Goal: Task Accomplishment & Management: Manage account settings

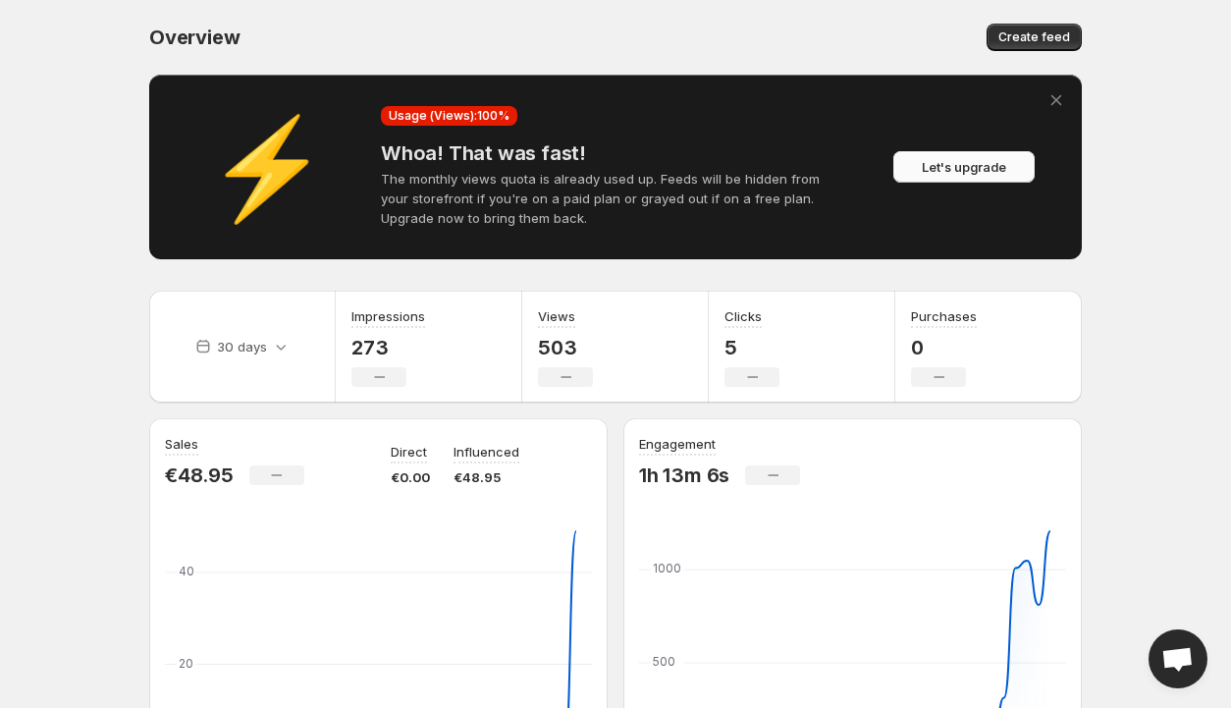
click at [981, 162] on span "Let's upgrade" at bounding box center [964, 167] width 84 height 20
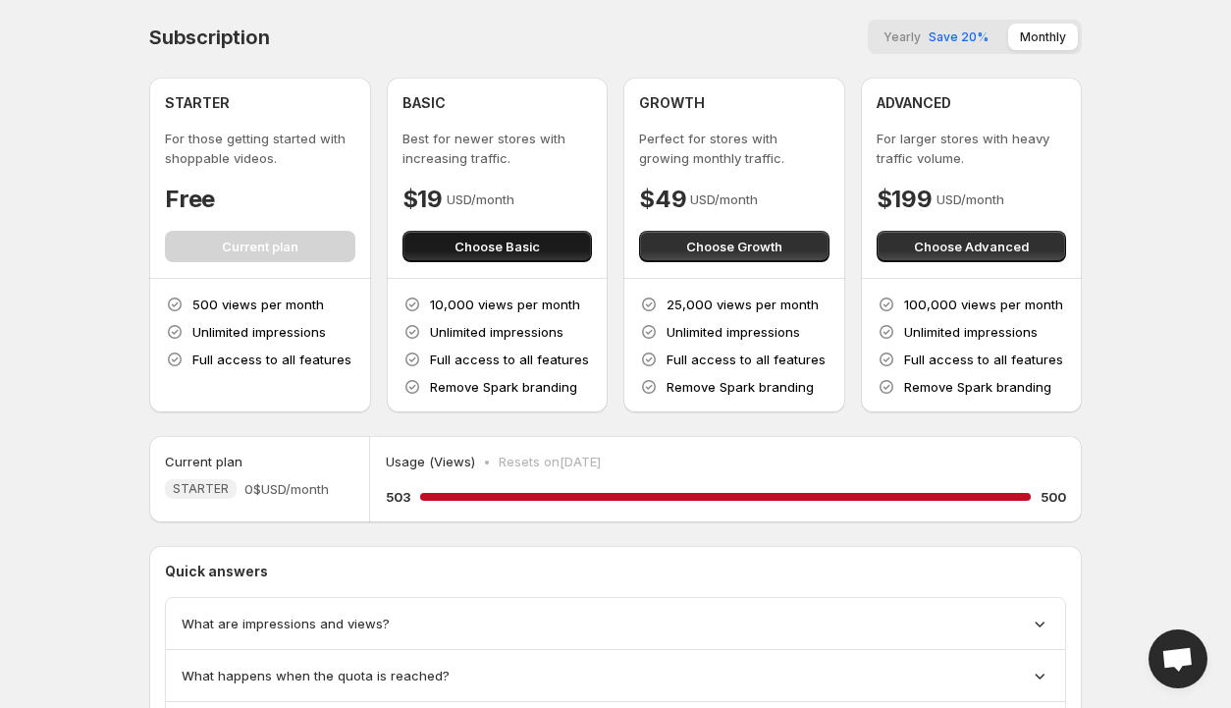
click at [471, 244] on span "Choose Basic" at bounding box center [496, 247] width 85 height 20
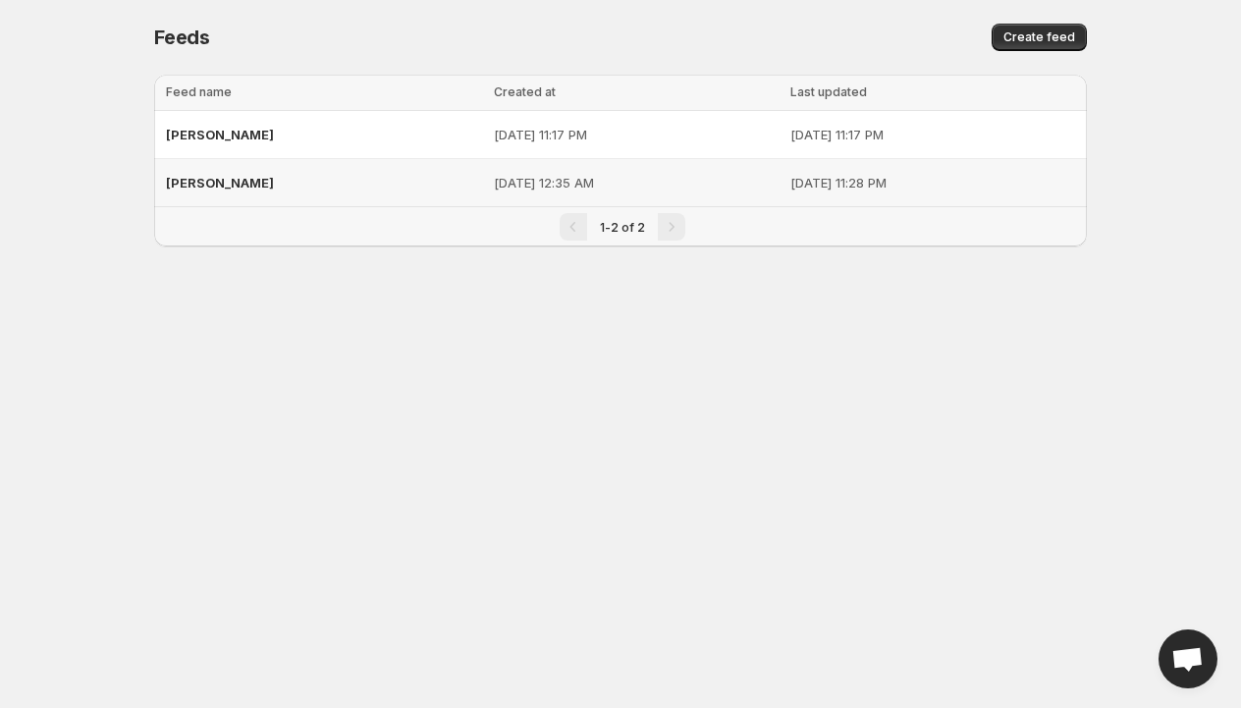
click at [193, 182] on span "[PERSON_NAME]" at bounding box center [220, 183] width 108 height 16
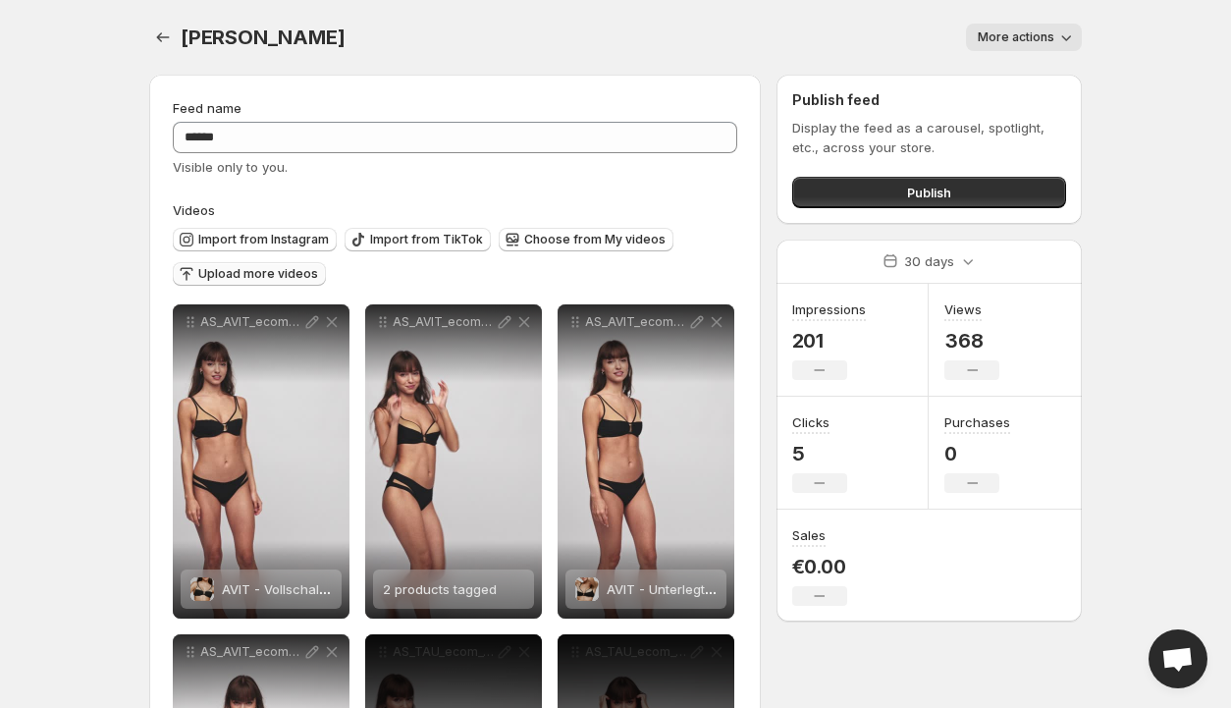
click at [257, 274] on span "Upload more videos" at bounding box center [258, 274] width 120 height 16
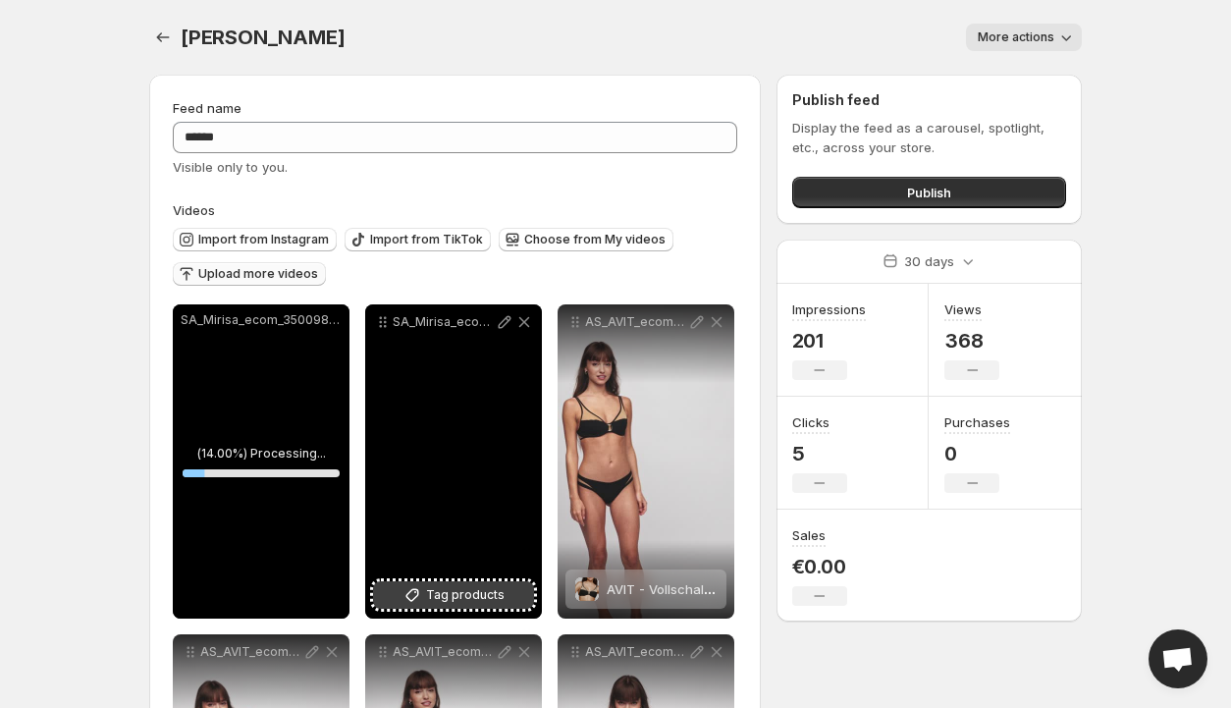
click at [469, 596] on span "Tag products" at bounding box center [465, 595] width 79 height 20
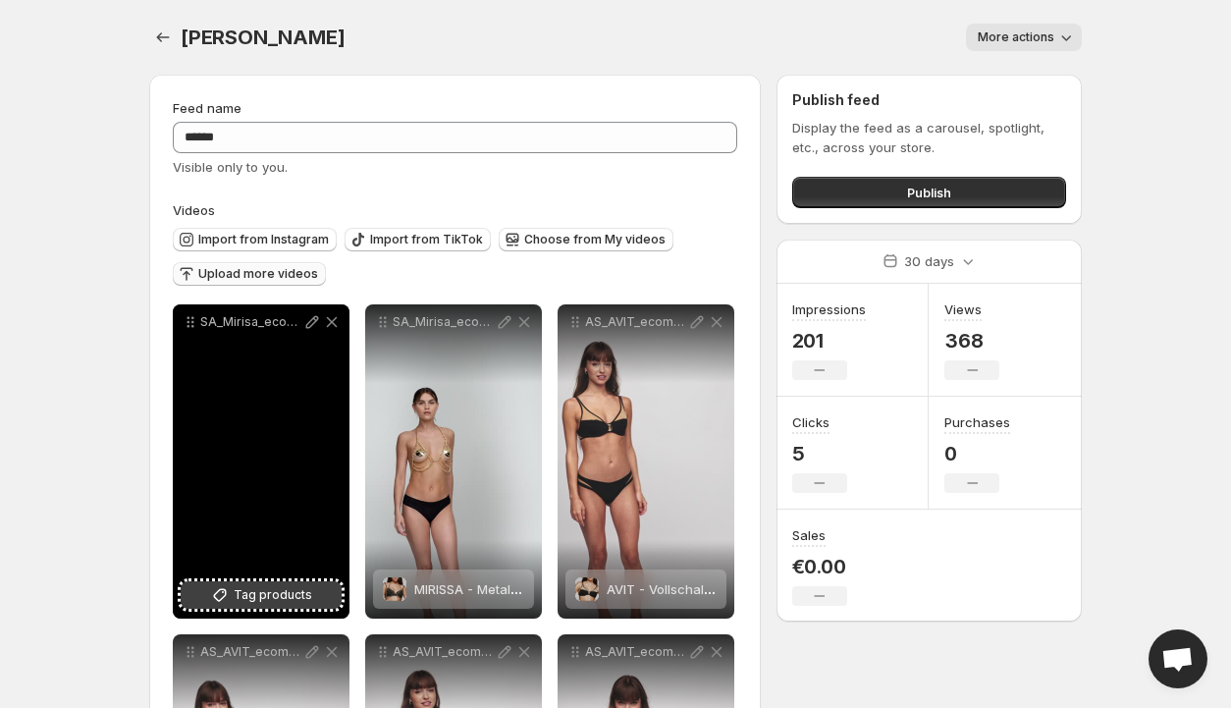
click at [256, 594] on span "Tag products" at bounding box center [273, 595] width 79 height 20
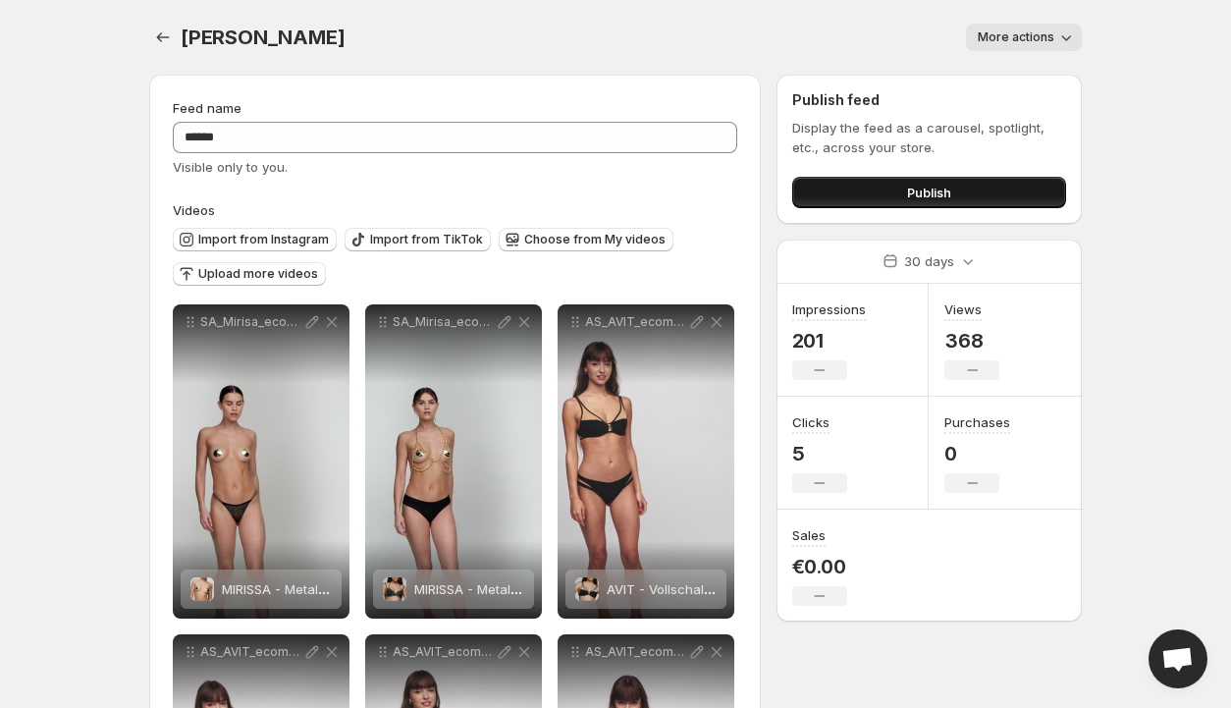
click at [933, 189] on span "Publish" at bounding box center [929, 193] width 44 height 20
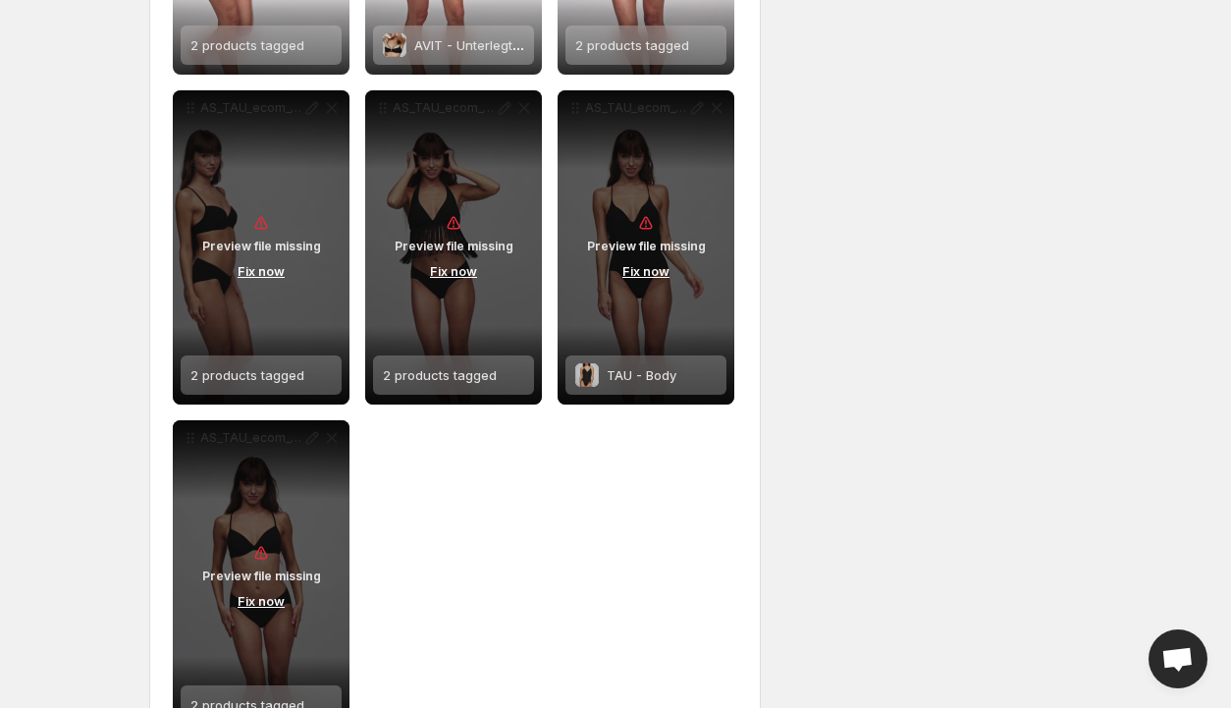
scroll to position [849, 0]
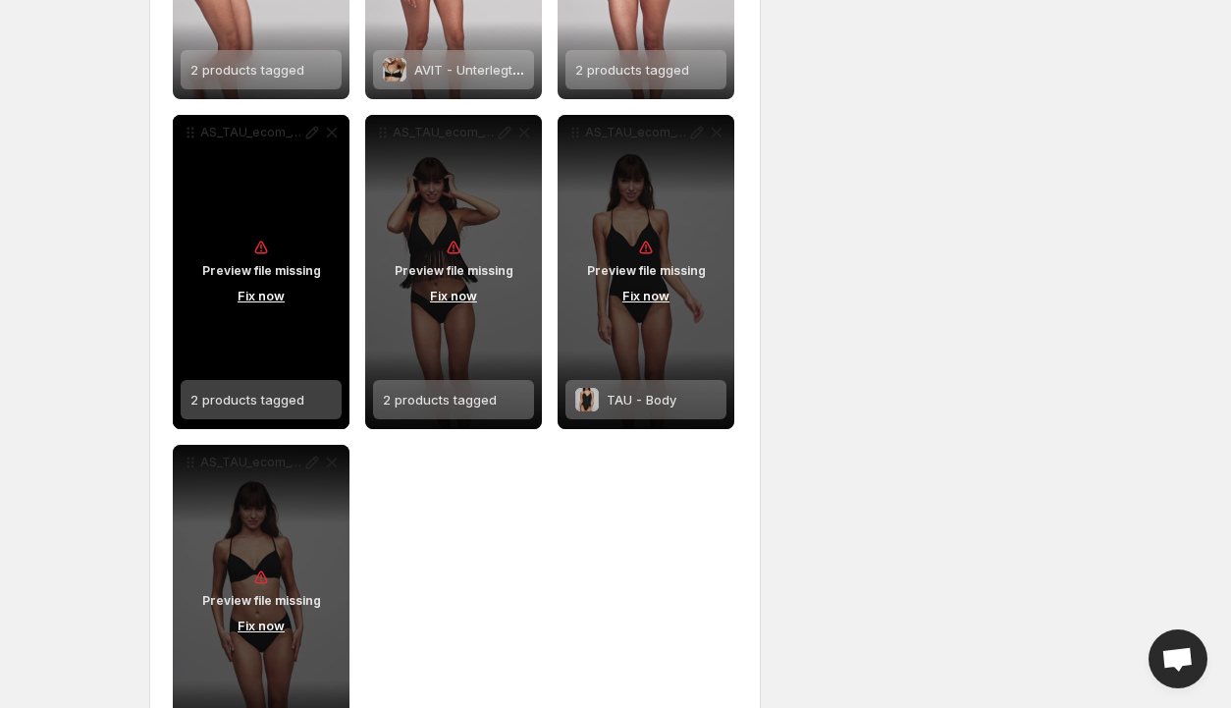
click at [256, 295] on button "Fix now" at bounding box center [261, 296] width 59 height 22
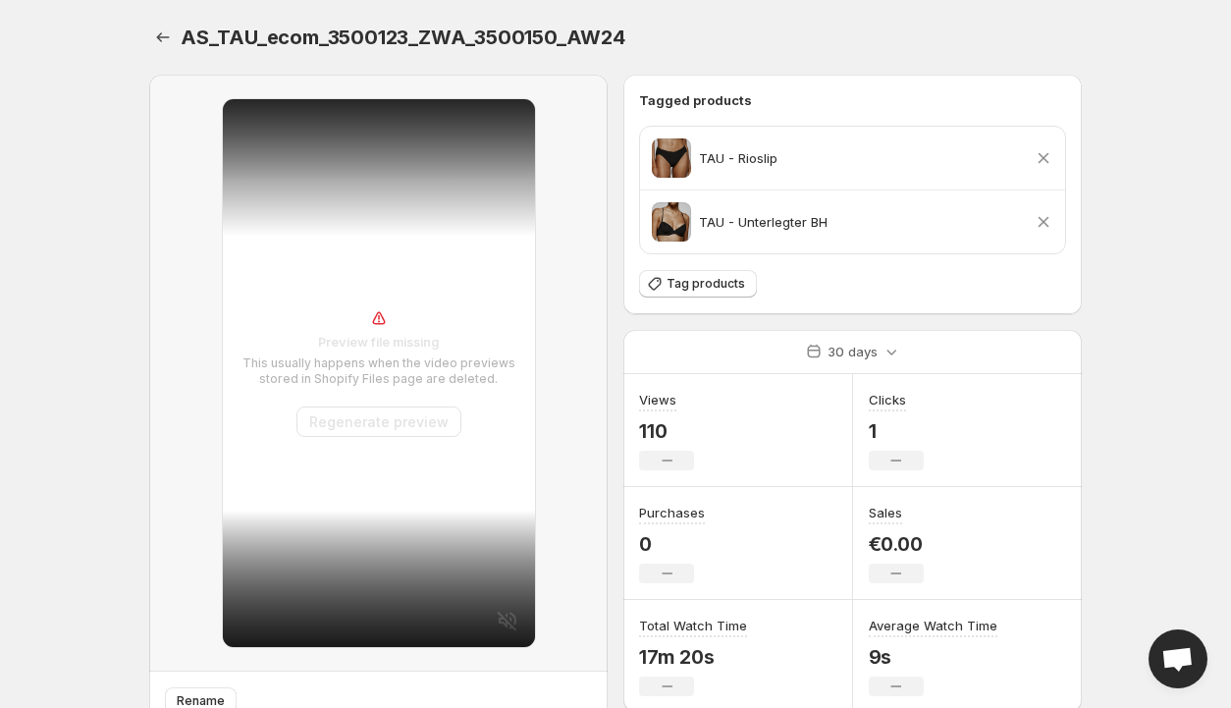
click at [328, 423] on button "Regenerate preview" at bounding box center [378, 421] width 165 height 30
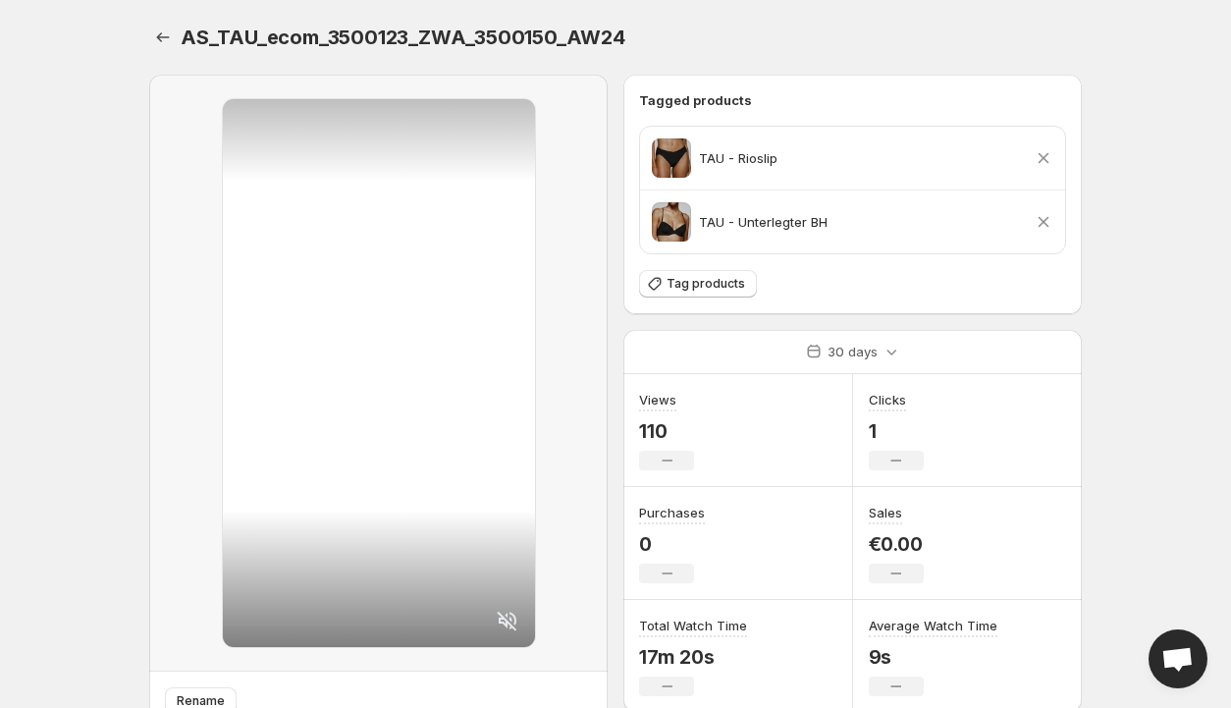
click at [506, 620] on icon at bounding box center [507, 620] width 20 height 20
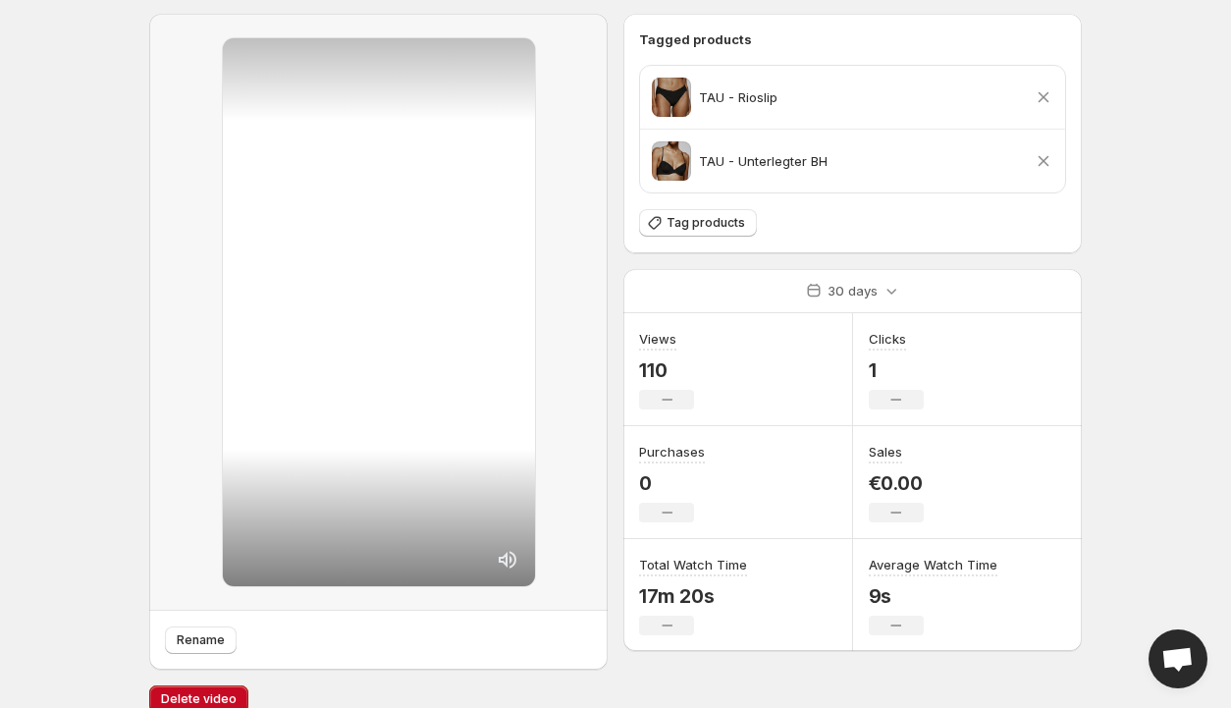
scroll to position [84, 0]
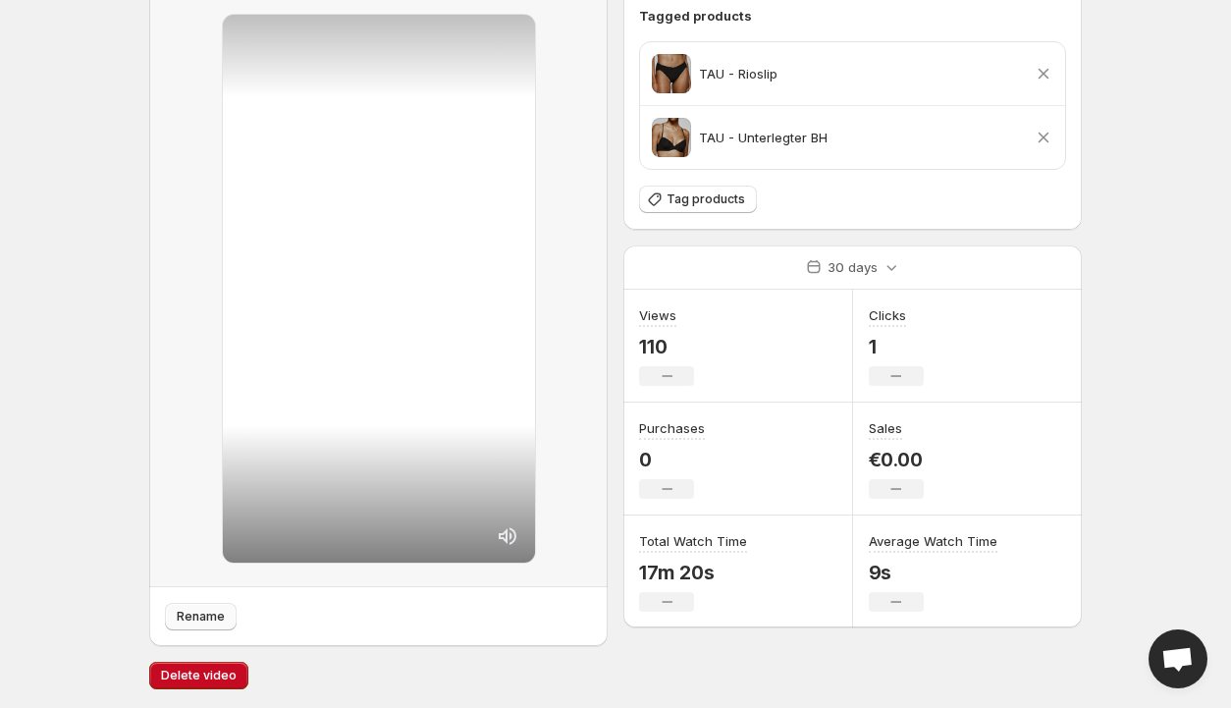
click at [208, 613] on span "Rename" at bounding box center [201, 617] width 48 height 16
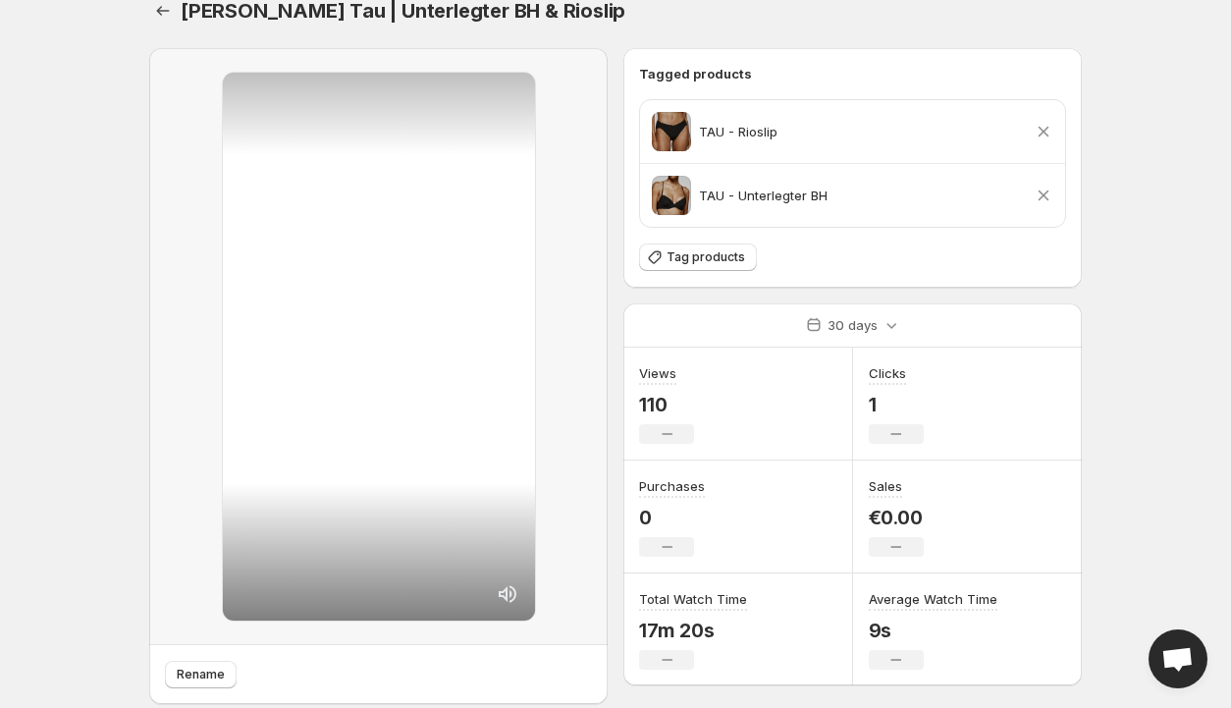
scroll to position [0, 0]
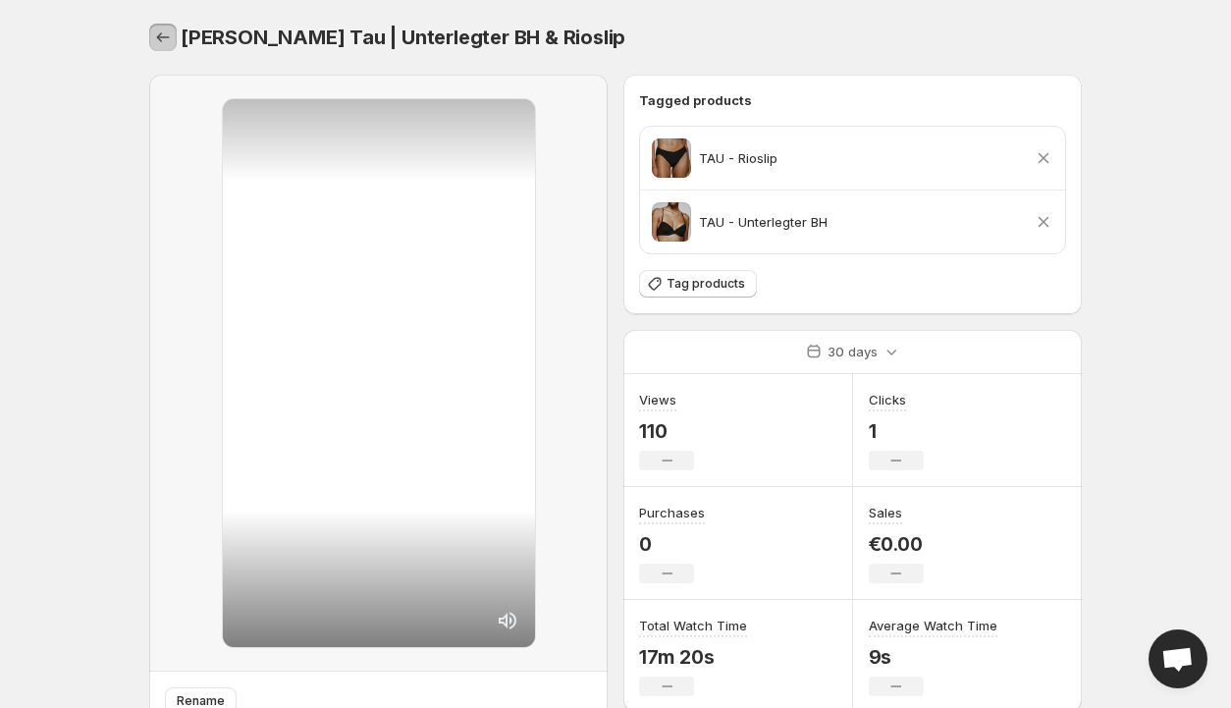
click at [162, 34] on icon "Settings" at bounding box center [163, 37] width 20 height 20
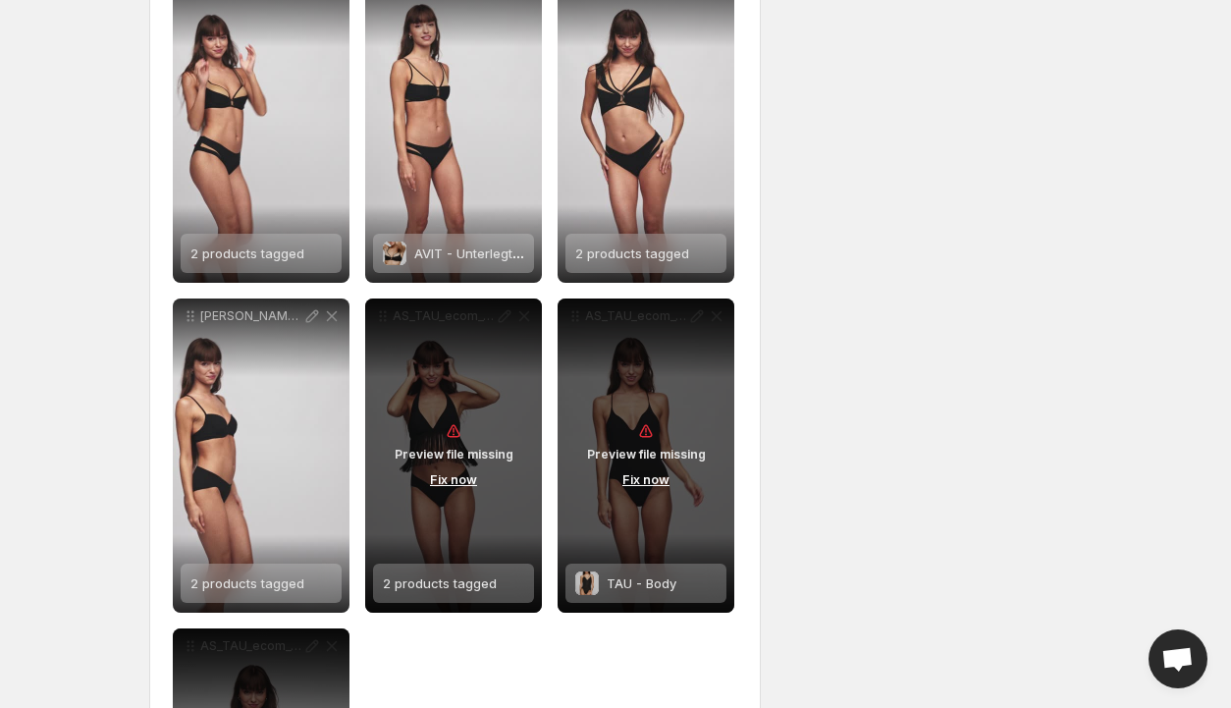
scroll to position [785, 0]
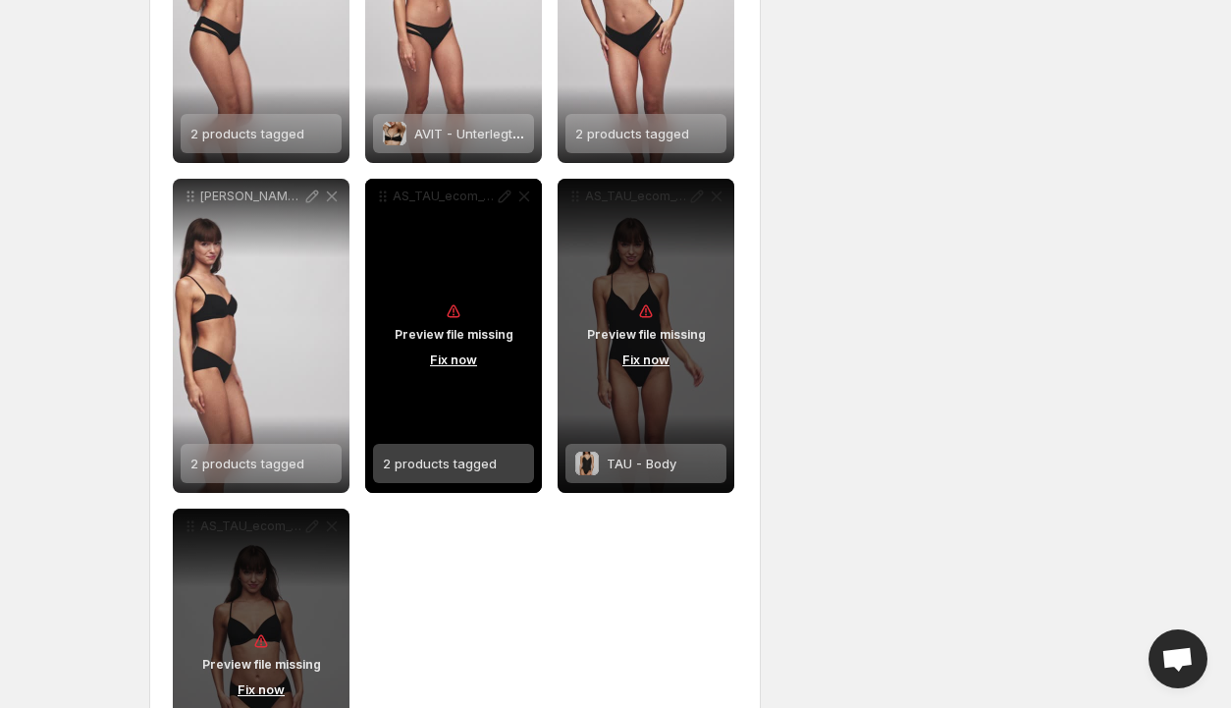
click at [451, 360] on button "Fix now" at bounding box center [453, 359] width 59 height 22
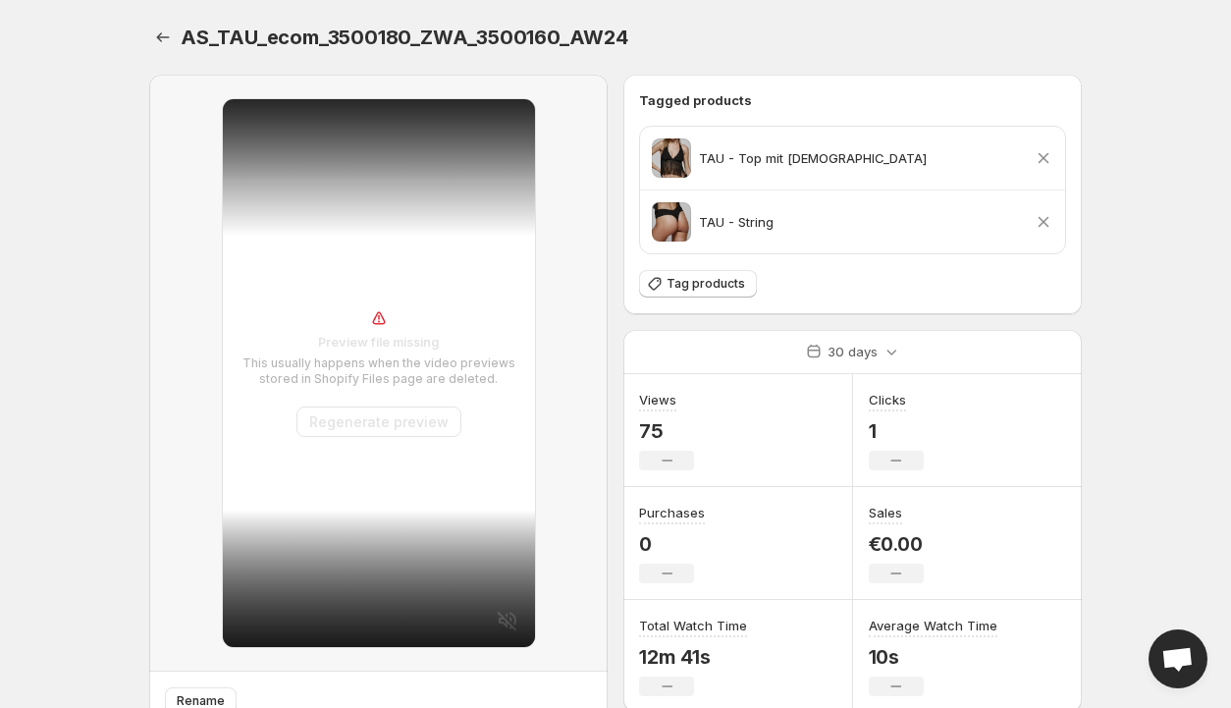
click at [363, 417] on button "Regenerate preview" at bounding box center [378, 421] width 165 height 30
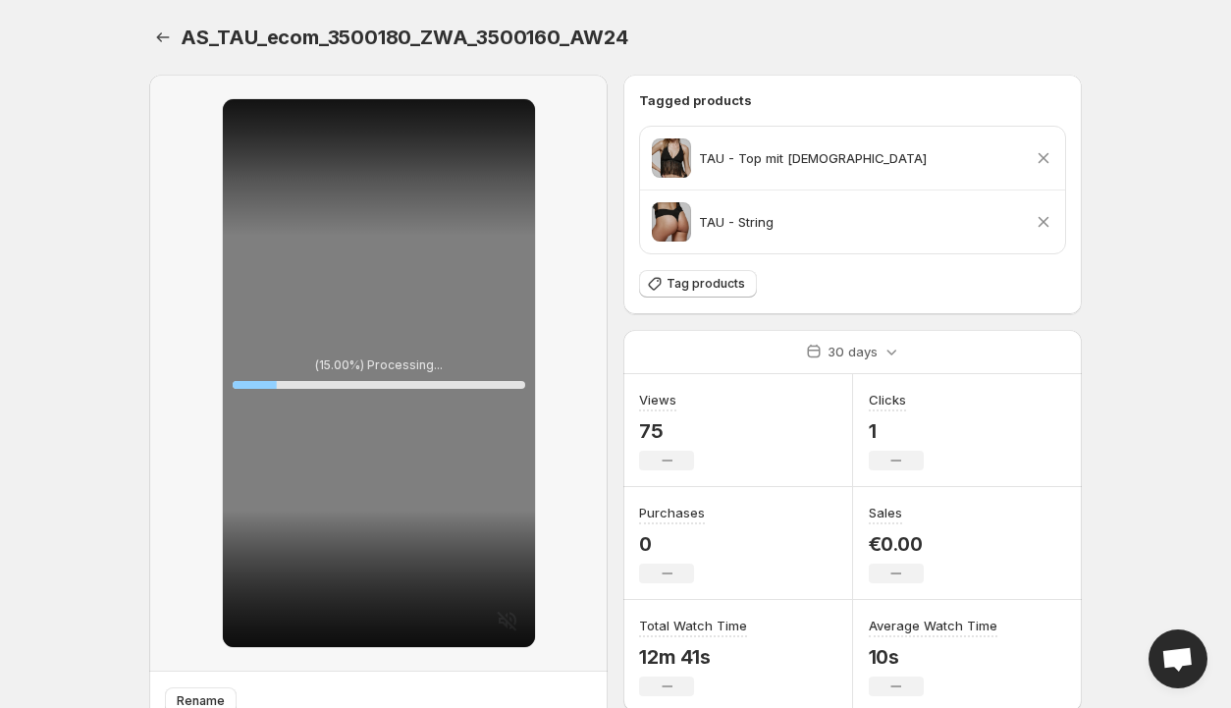
scroll to position [84, 0]
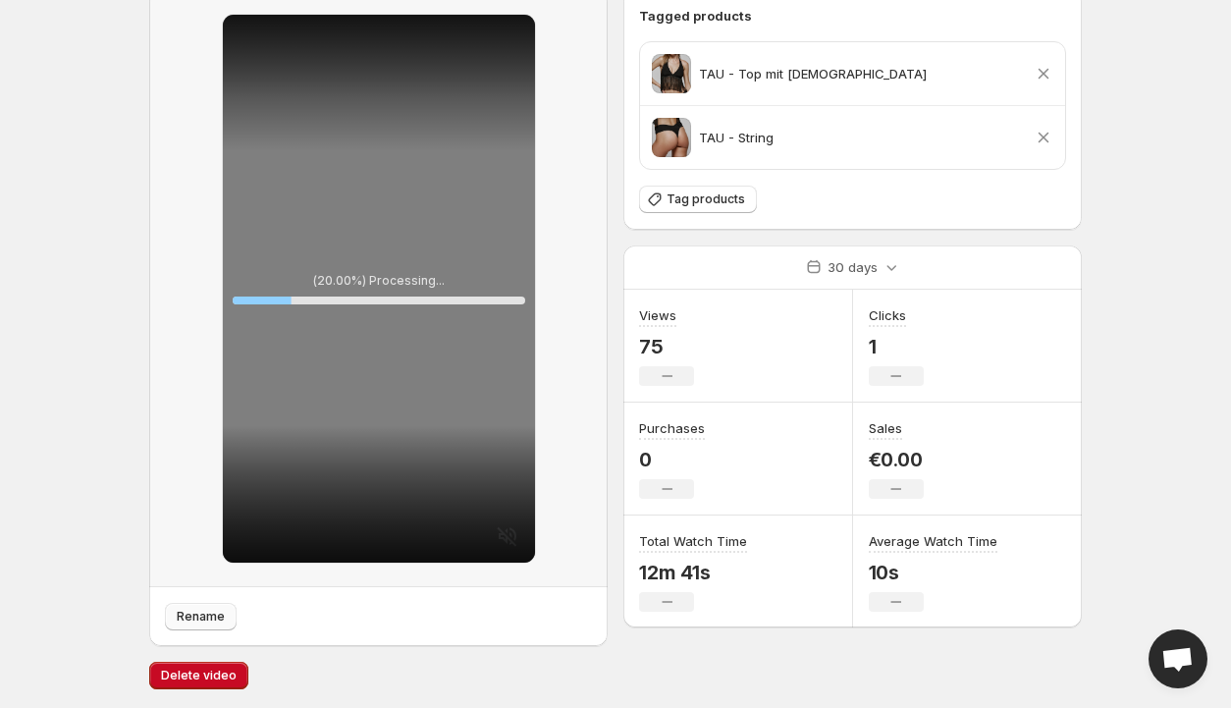
click at [196, 613] on span "Rename" at bounding box center [201, 617] width 48 height 16
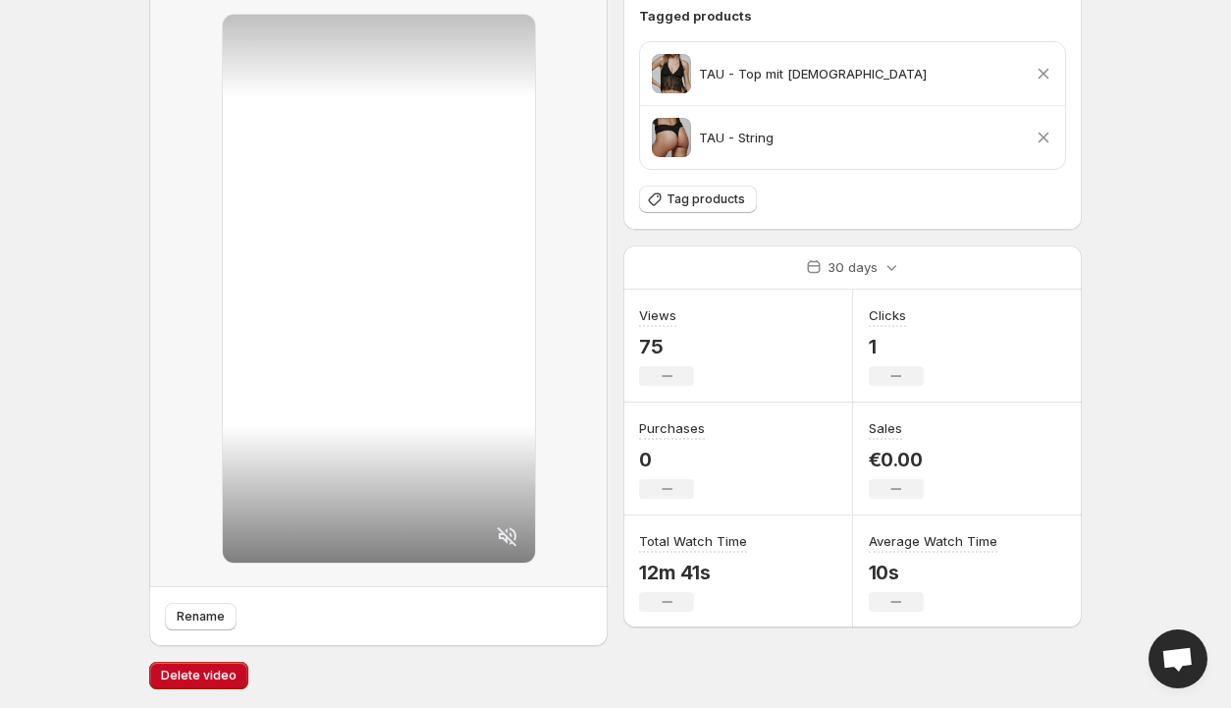
scroll to position [0, 0]
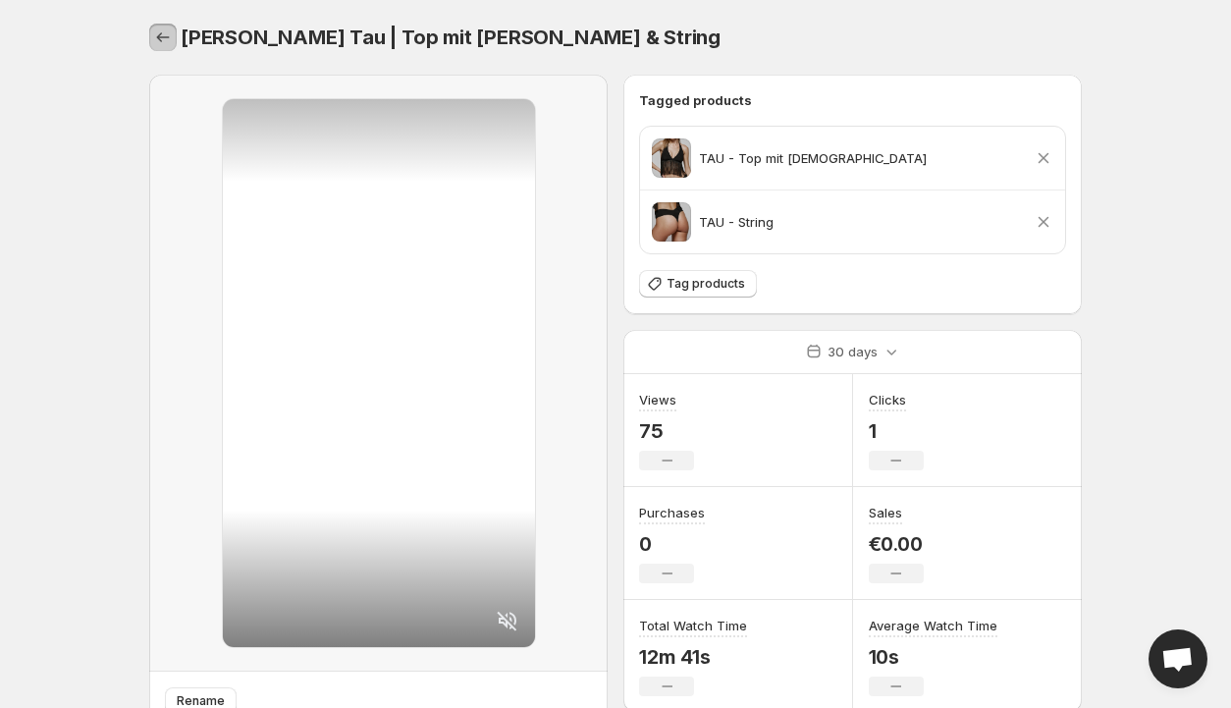
click at [163, 38] on icon "Settings" at bounding box center [163, 37] width 20 height 20
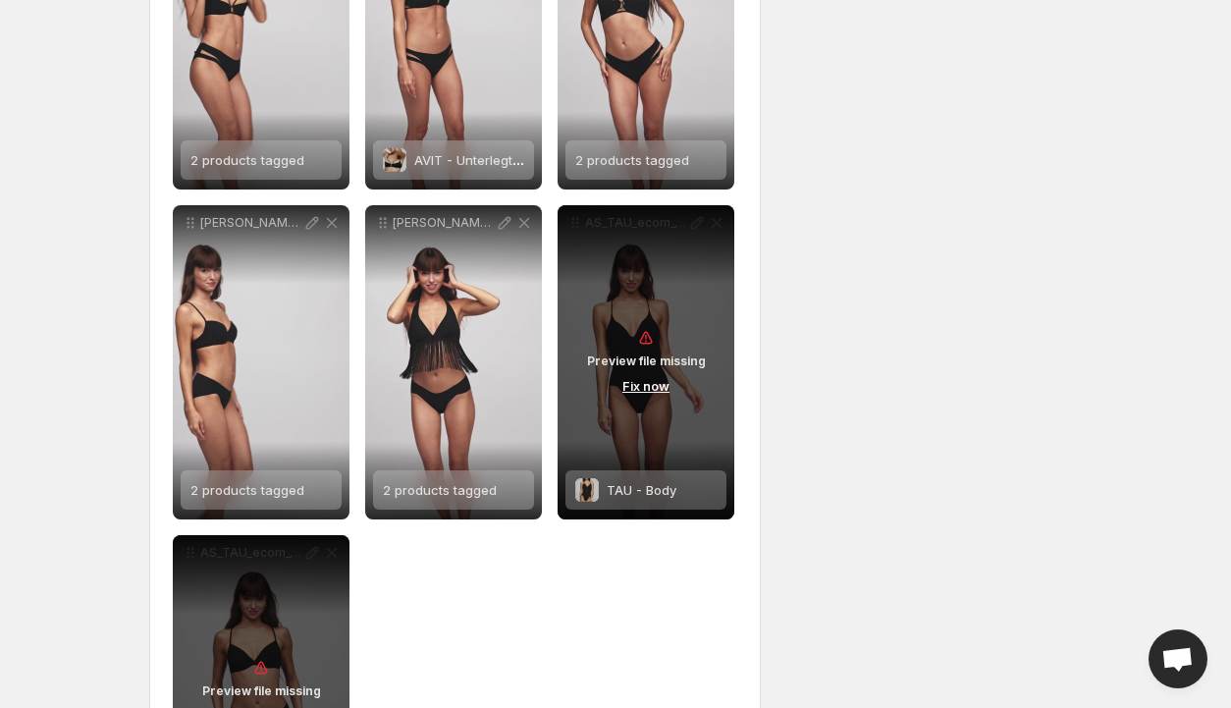
scroll to position [785, 0]
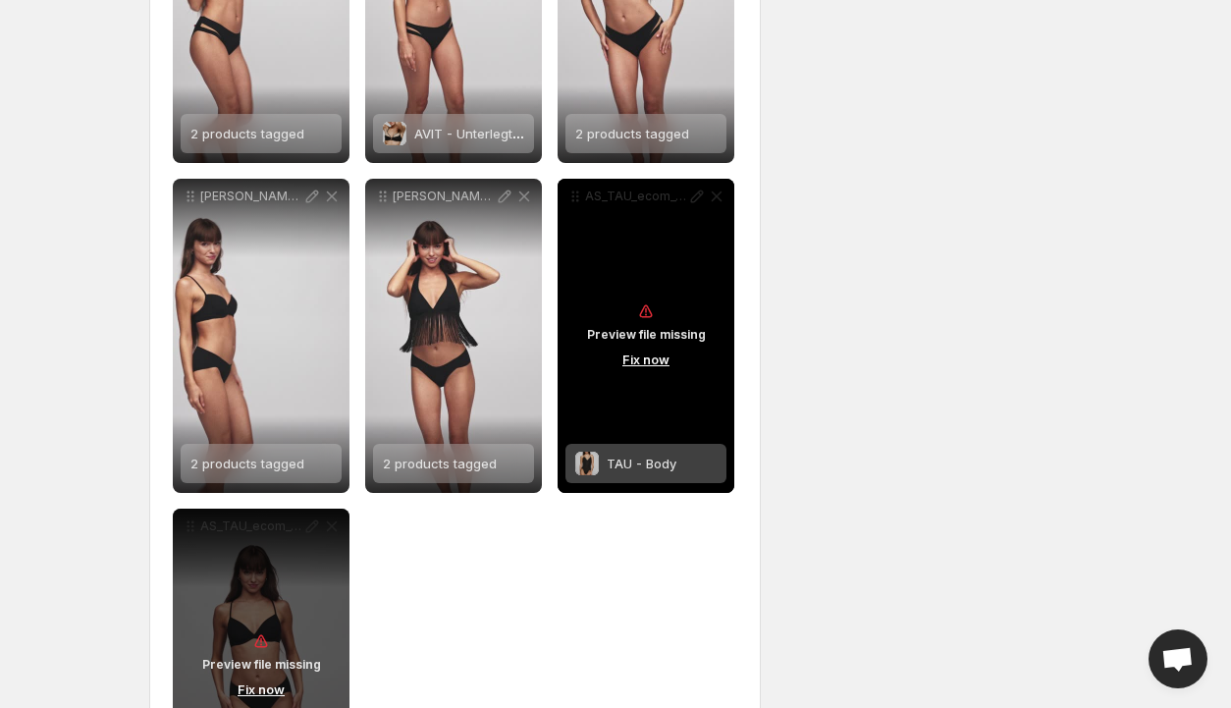
click at [656, 358] on button "Fix now" at bounding box center [645, 359] width 59 height 22
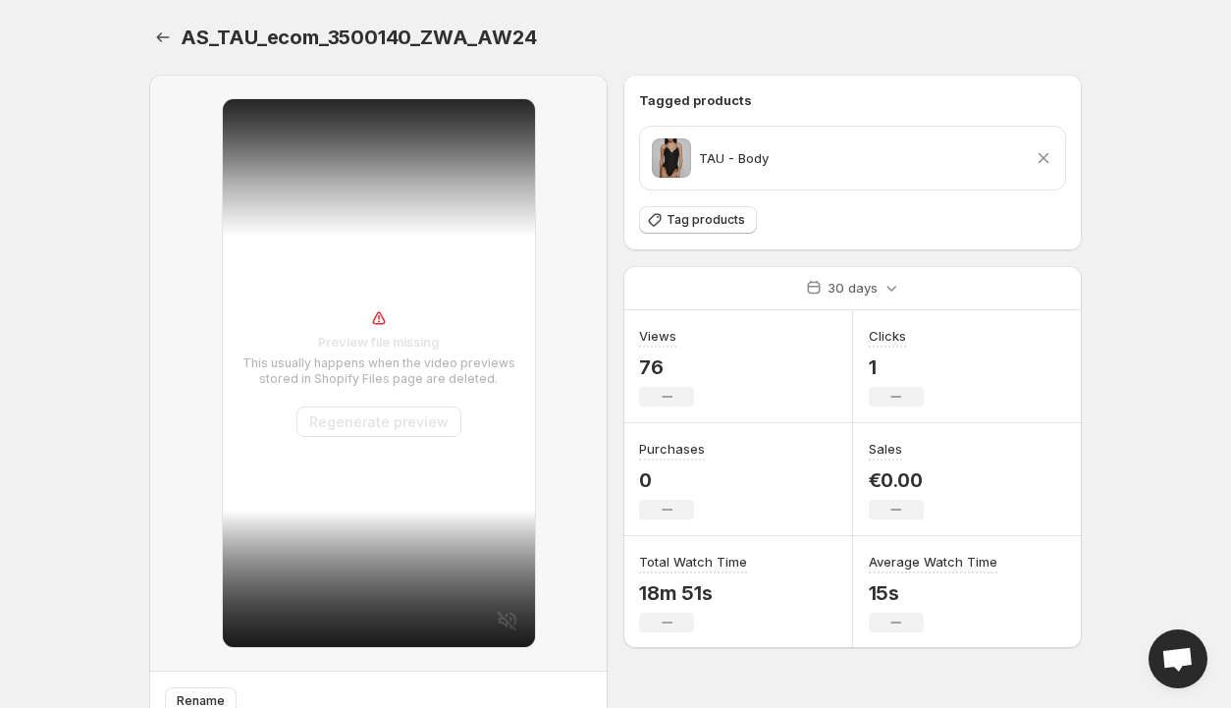
click at [373, 422] on button "Regenerate preview" at bounding box center [378, 421] width 165 height 30
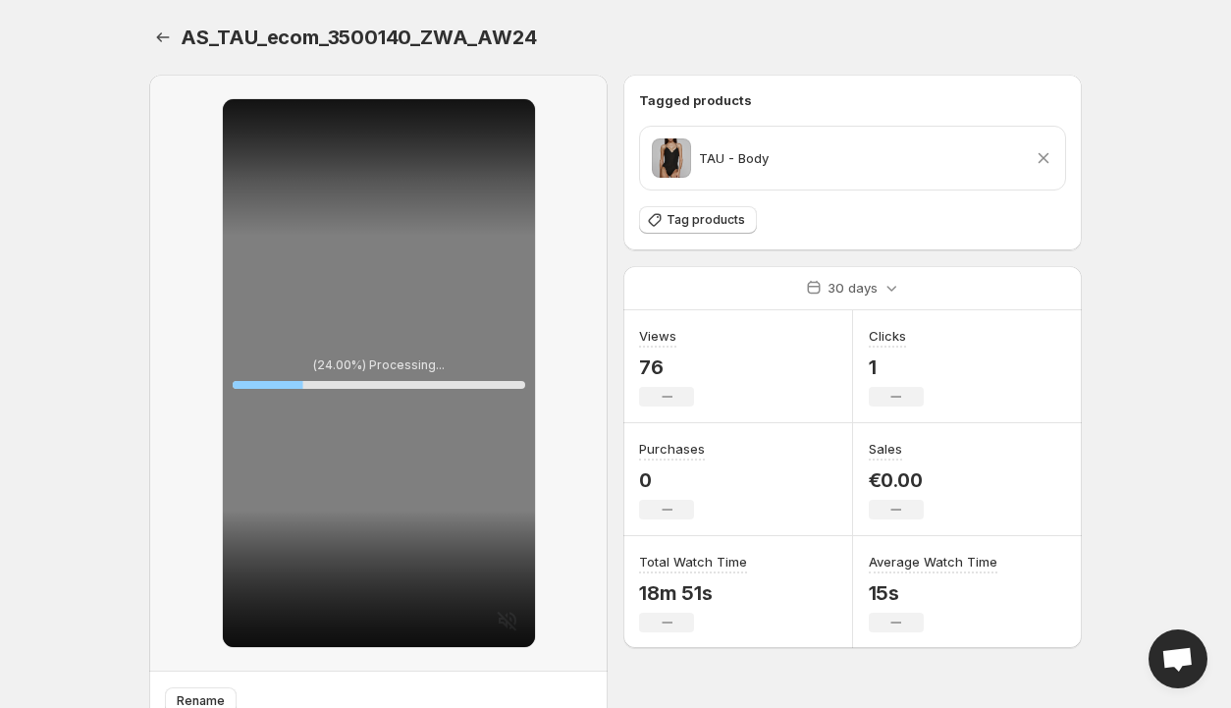
scroll to position [84, 0]
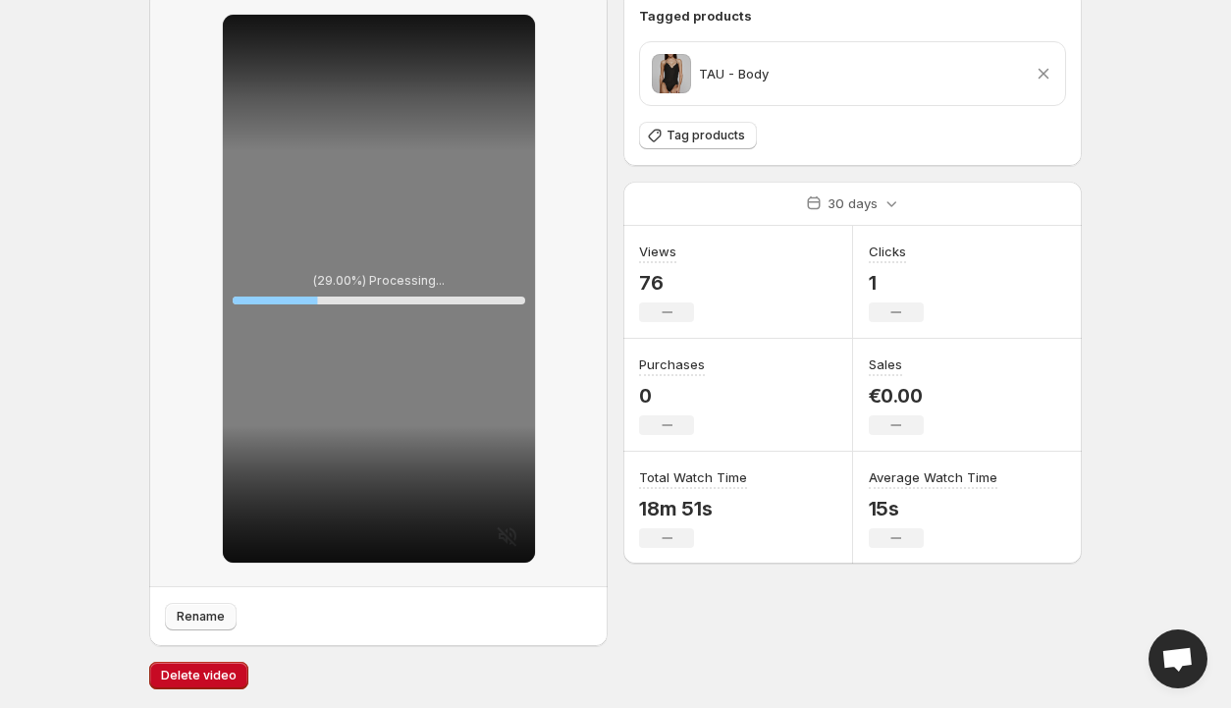
click at [202, 611] on span "Rename" at bounding box center [201, 617] width 48 height 16
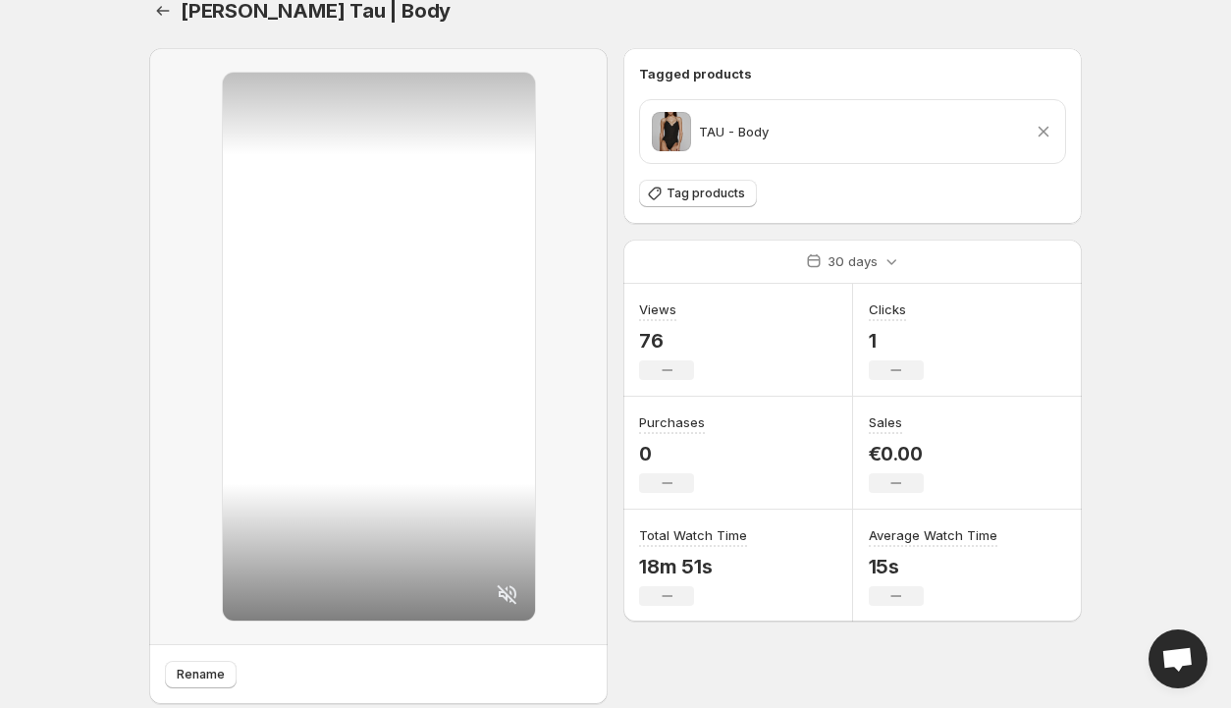
scroll to position [0, 0]
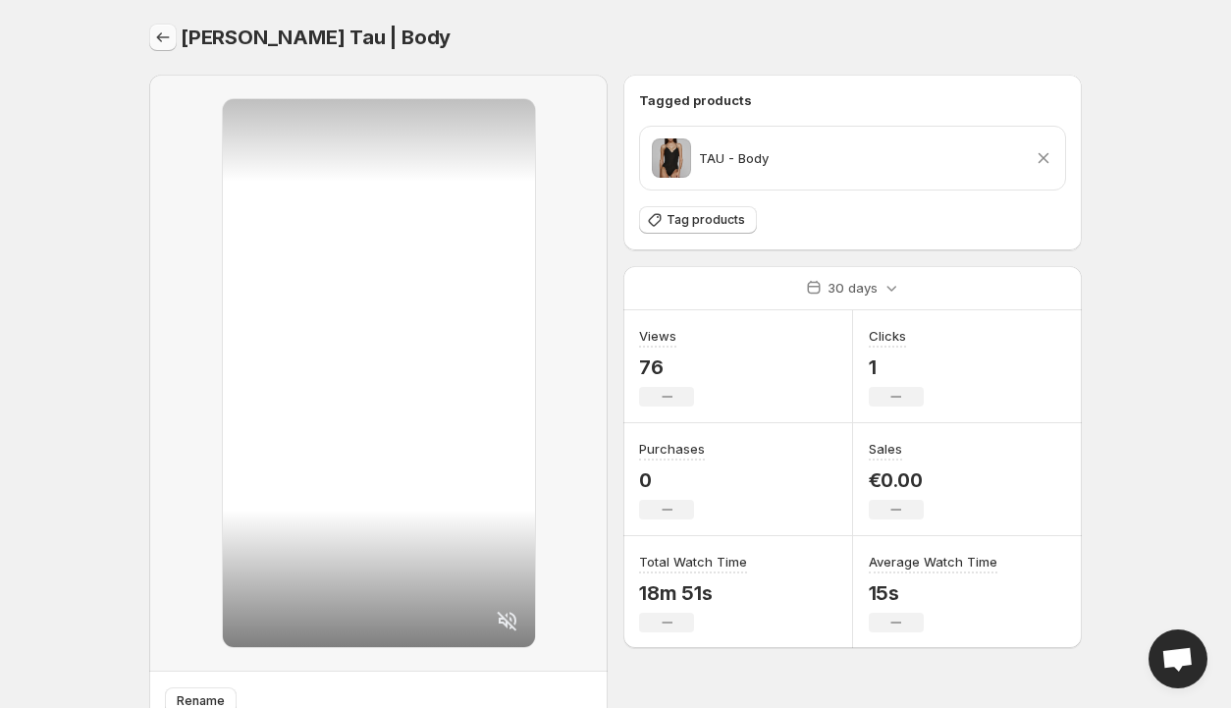
click at [163, 40] on icon "Settings" at bounding box center [163, 37] width 20 height 20
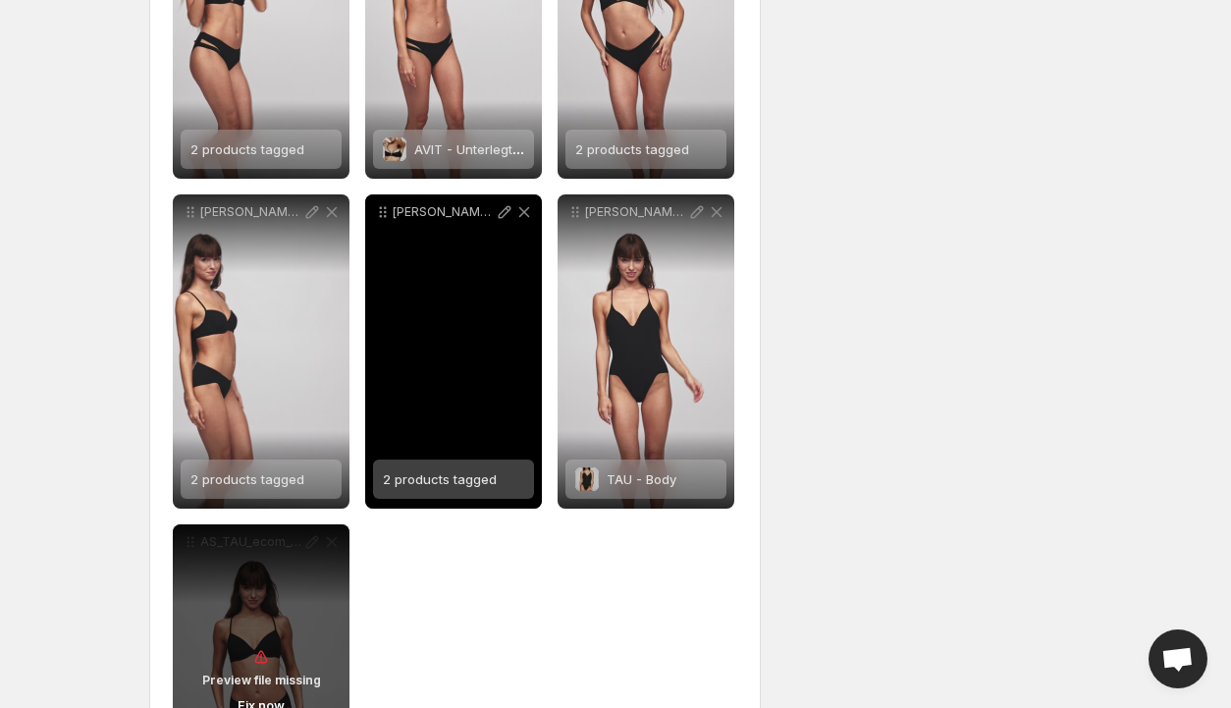
scroll to position [947, 0]
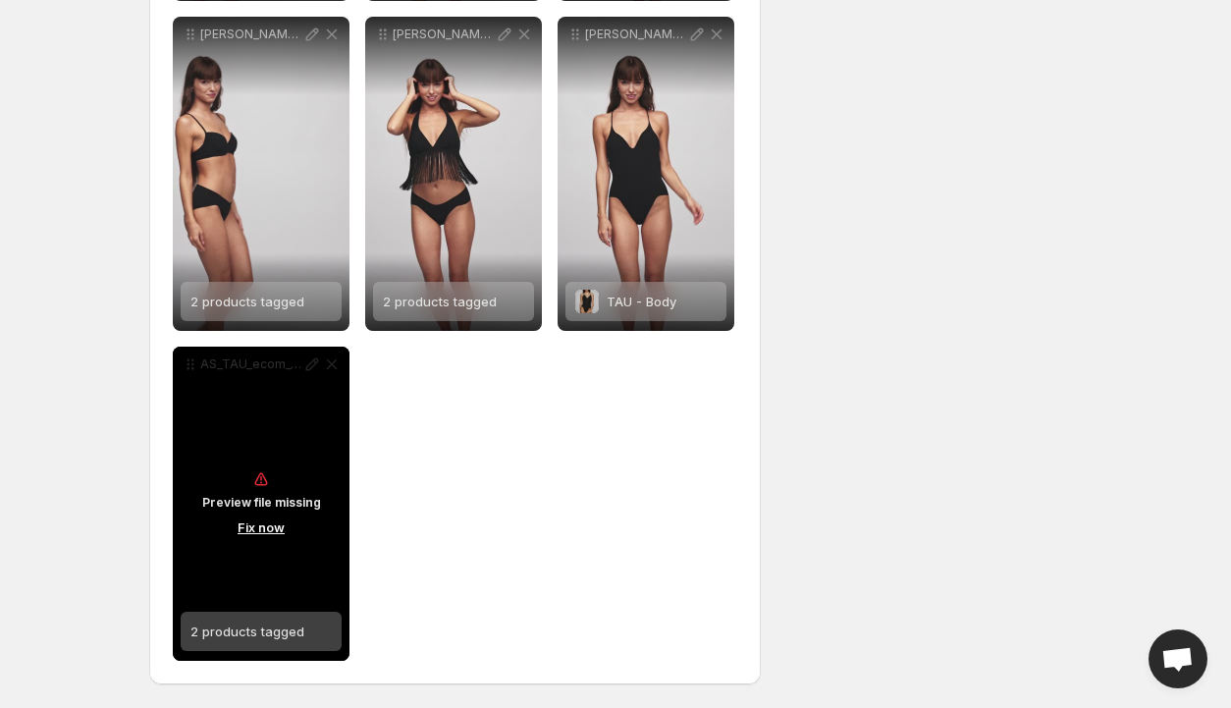
click at [252, 528] on button "Fix now" at bounding box center [261, 527] width 59 height 22
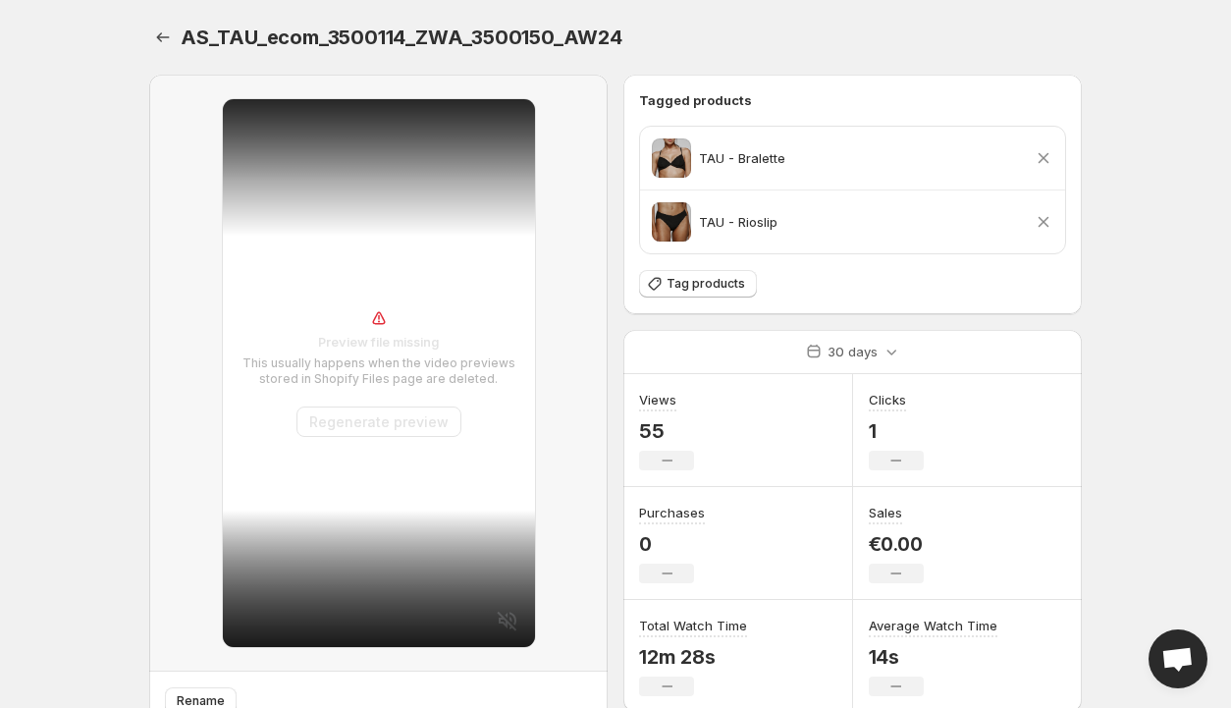
click at [367, 425] on button "Regenerate preview" at bounding box center [378, 421] width 165 height 30
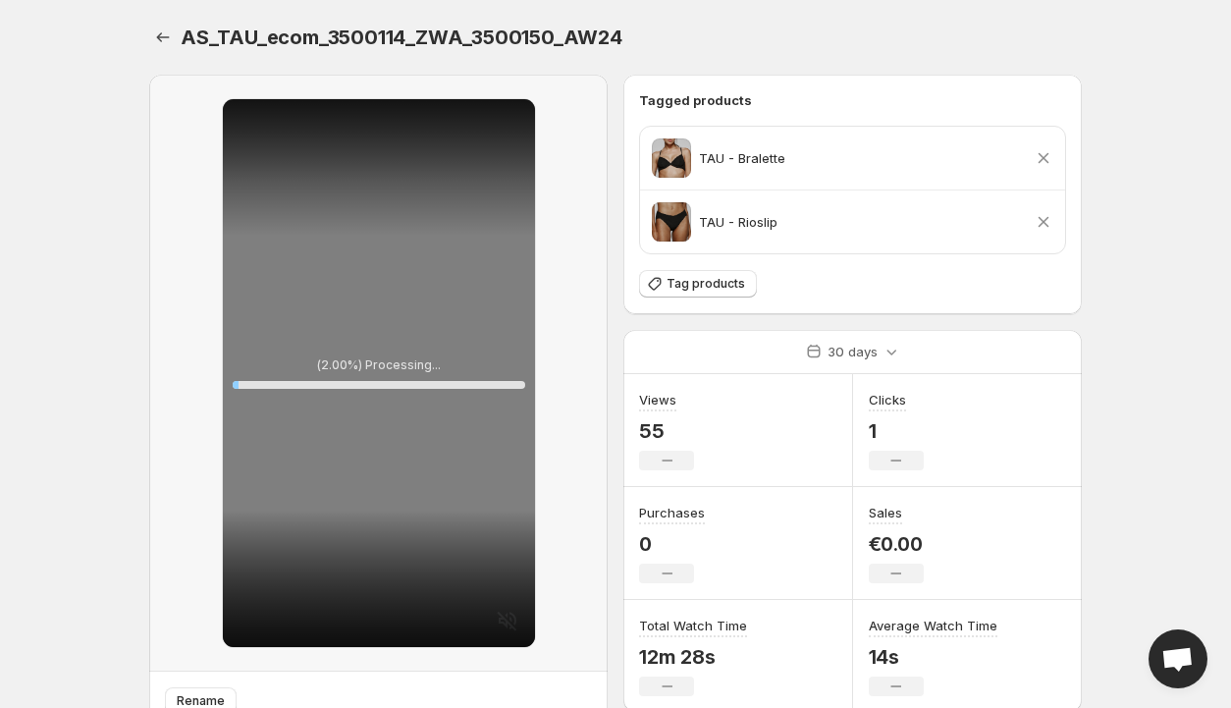
scroll to position [84, 0]
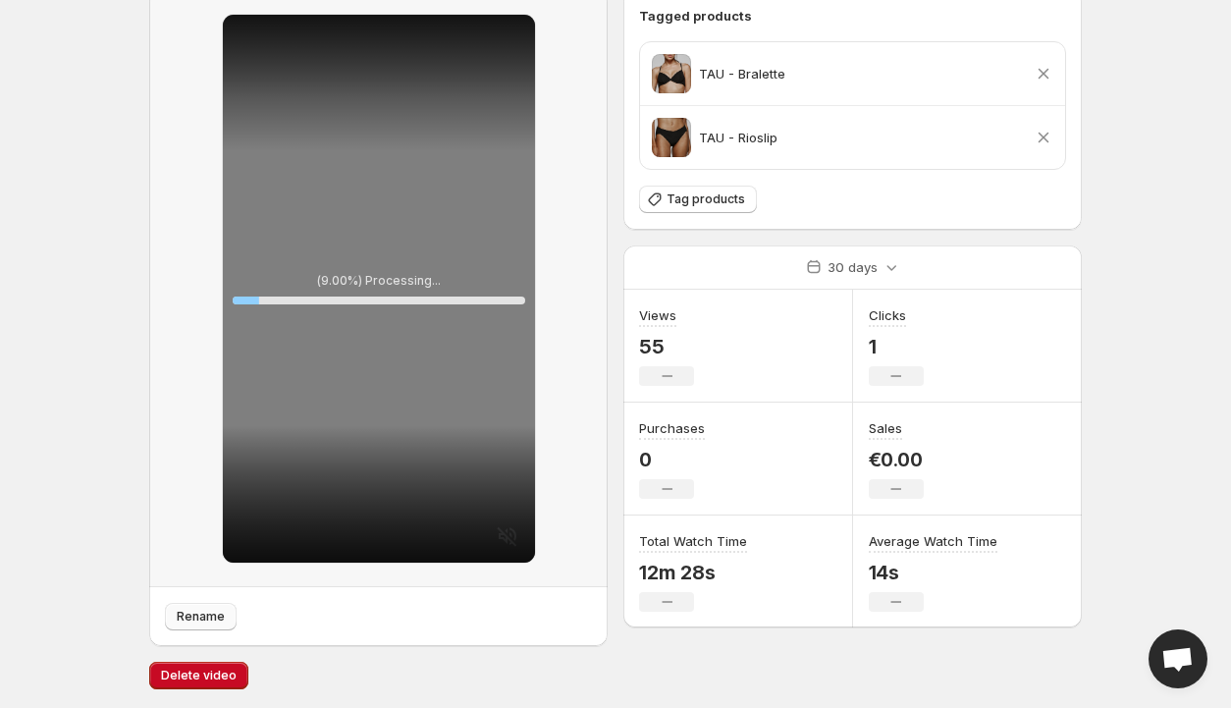
click at [214, 614] on span "Rename" at bounding box center [201, 617] width 48 height 16
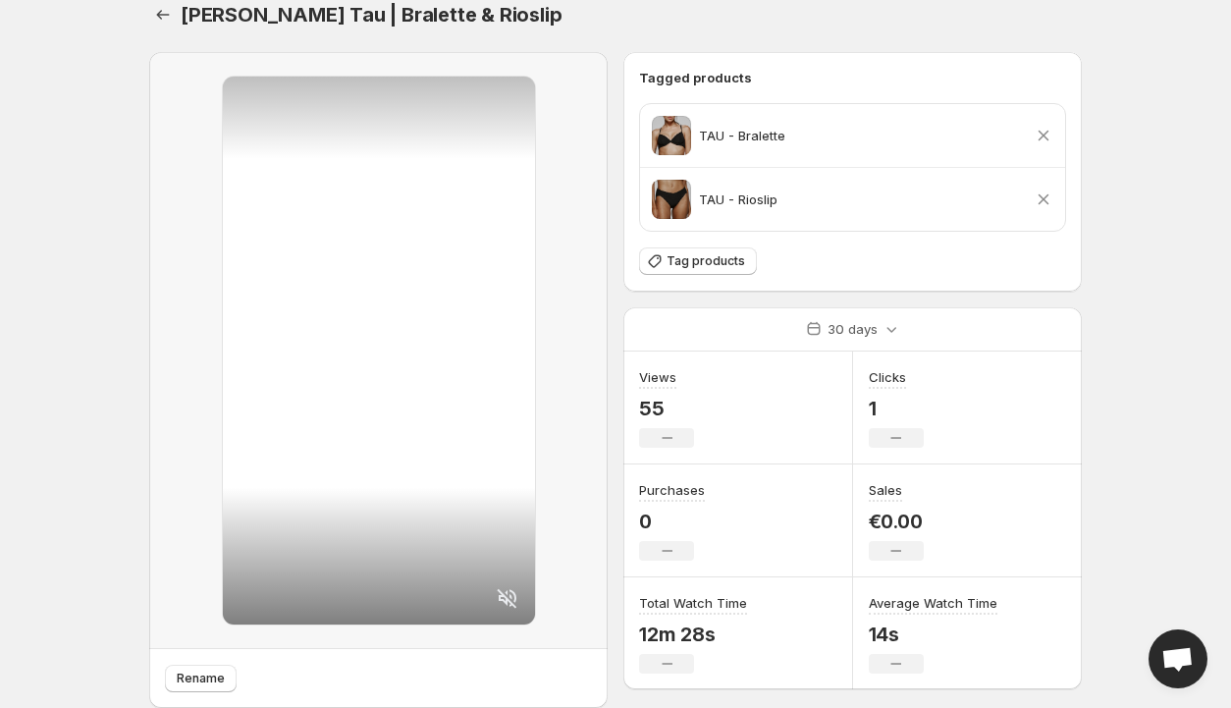
scroll to position [0, 0]
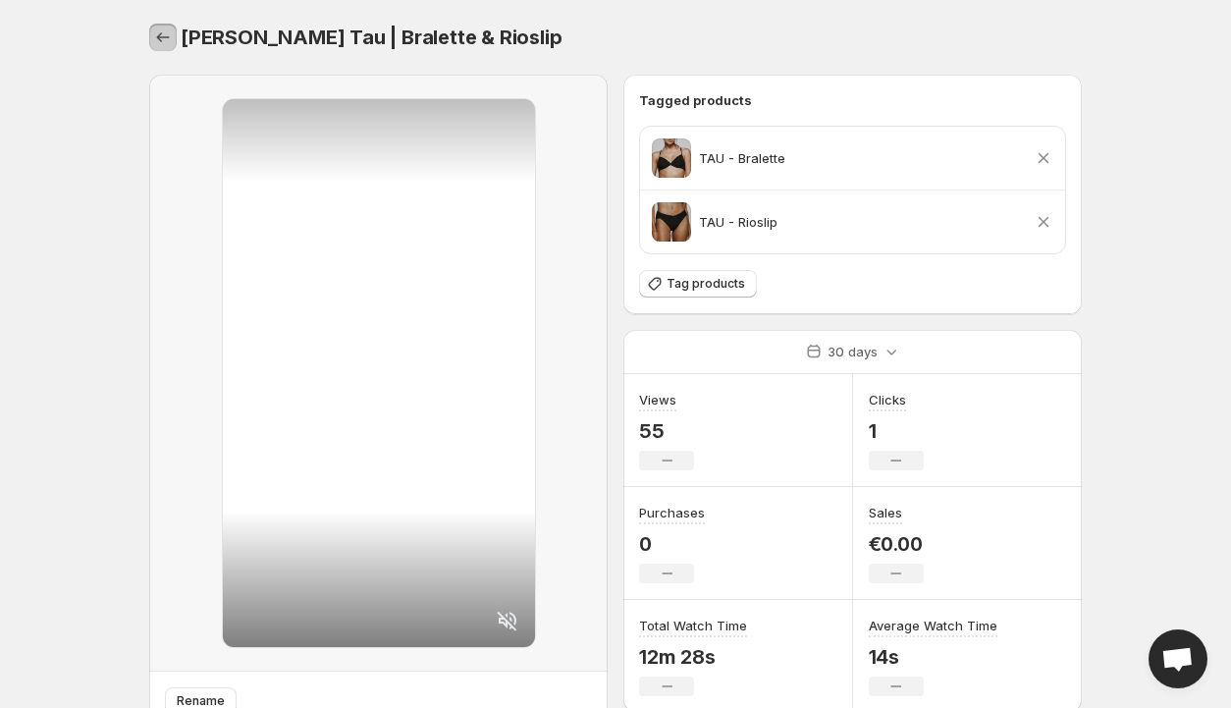
click at [163, 40] on icon "Settings" at bounding box center [163, 37] width 20 height 20
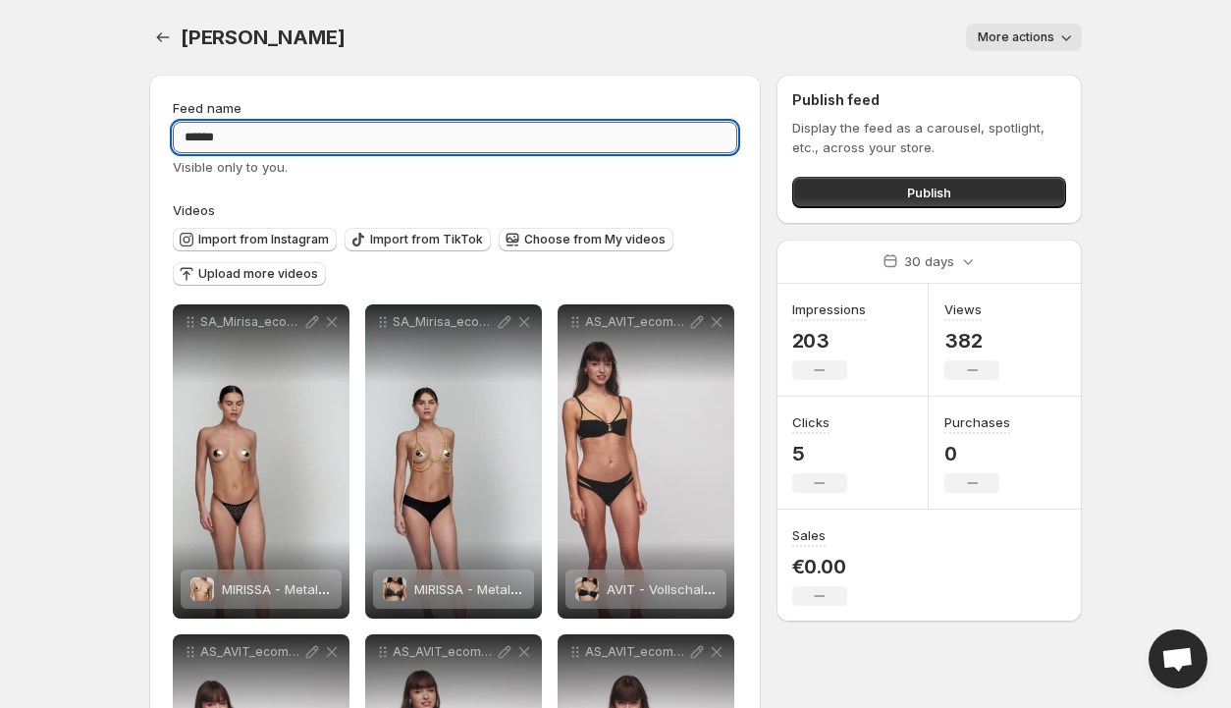
click at [318, 136] on input "*****" at bounding box center [455, 137] width 564 height 31
type input "*********"
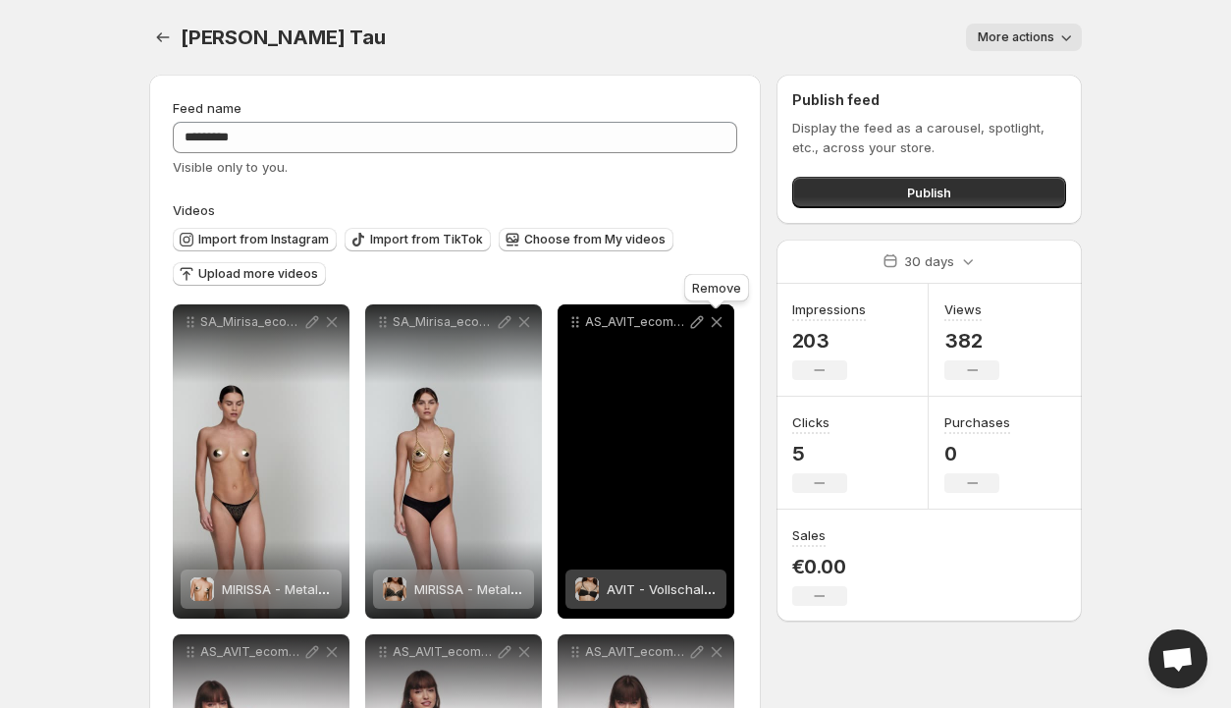
click at [716, 324] on icon at bounding box center [717, 322] width 11 height 11
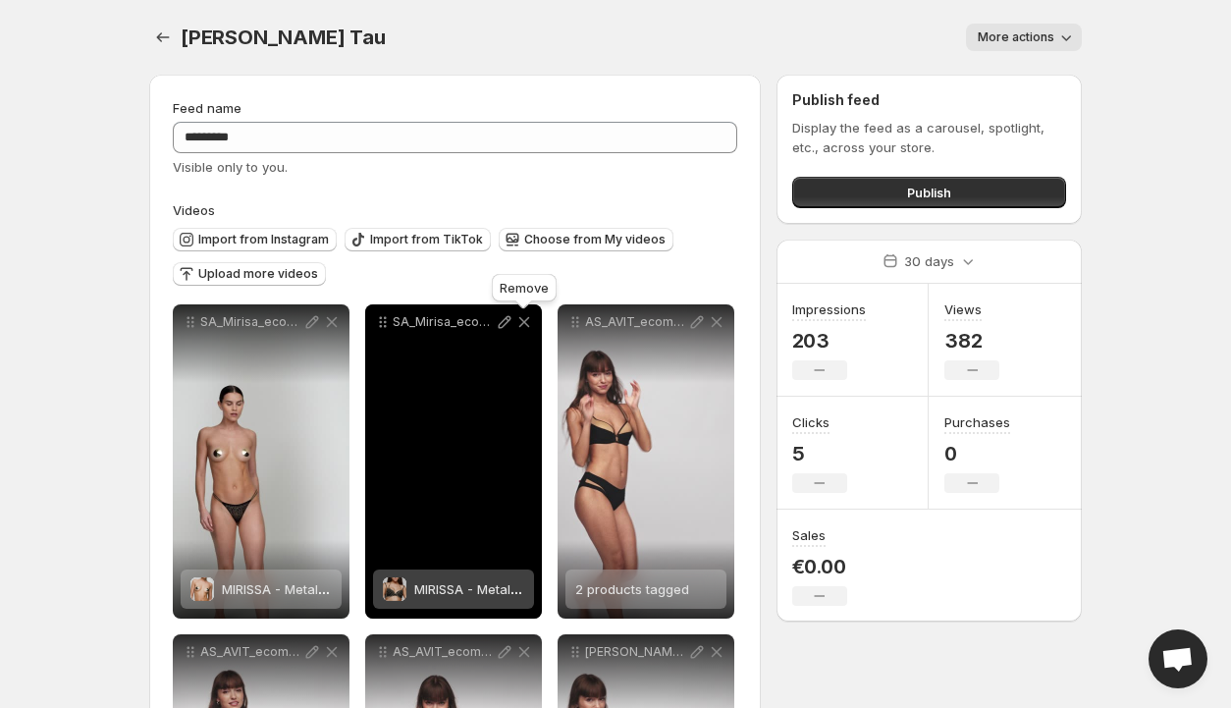
click at [523, 322] on icon at bounding box center [524, 322] width 11 height 11
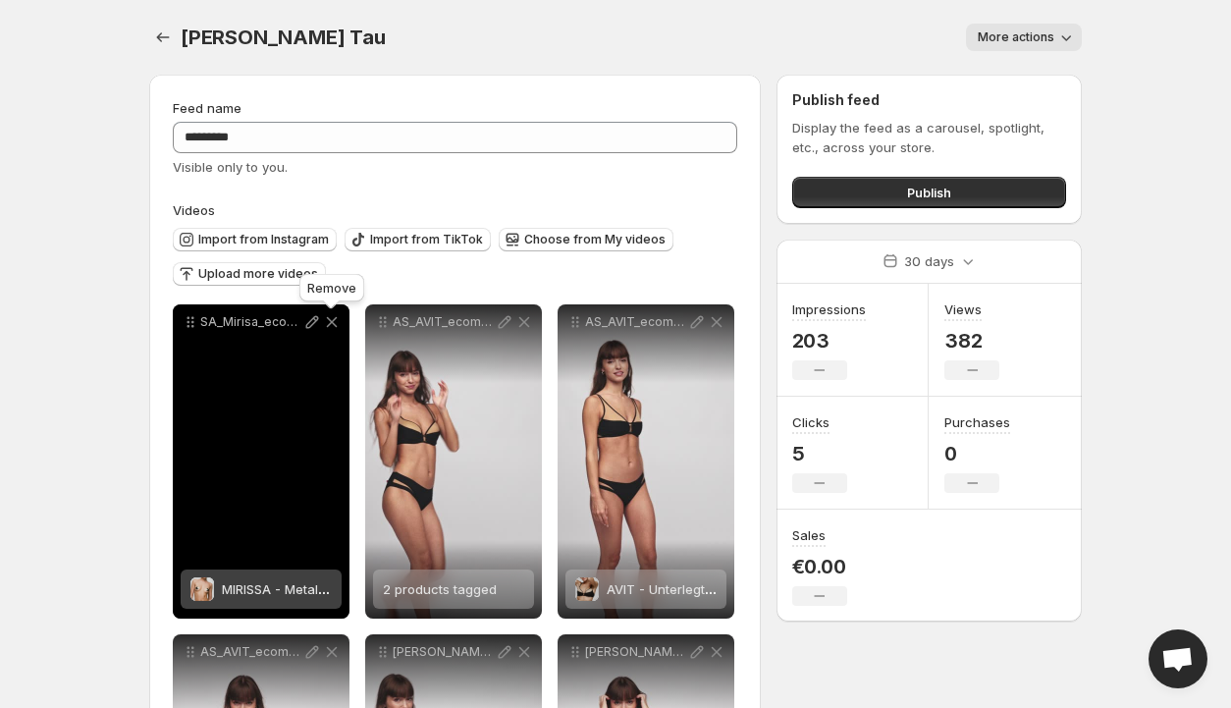
click at [330, 319] on icon at bounding box center [332, 322] width 20 height 20
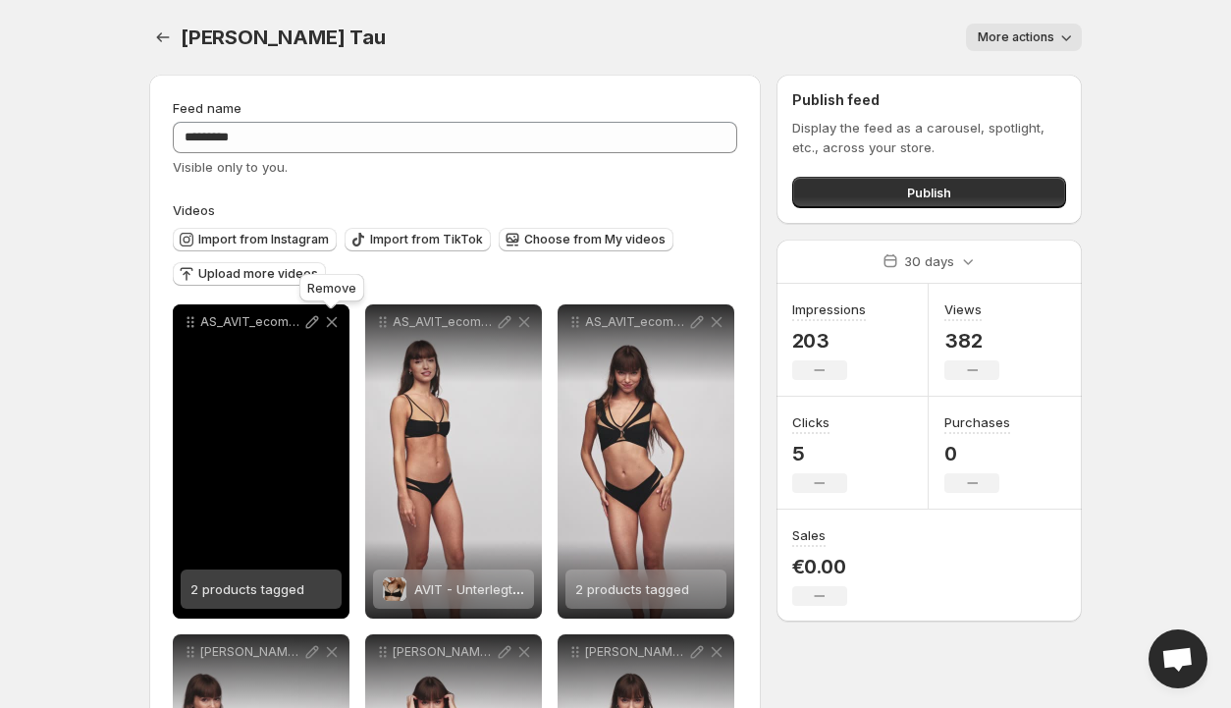
click at [330, 319] on icon at bounding box center [332, 322] width 20 height 20
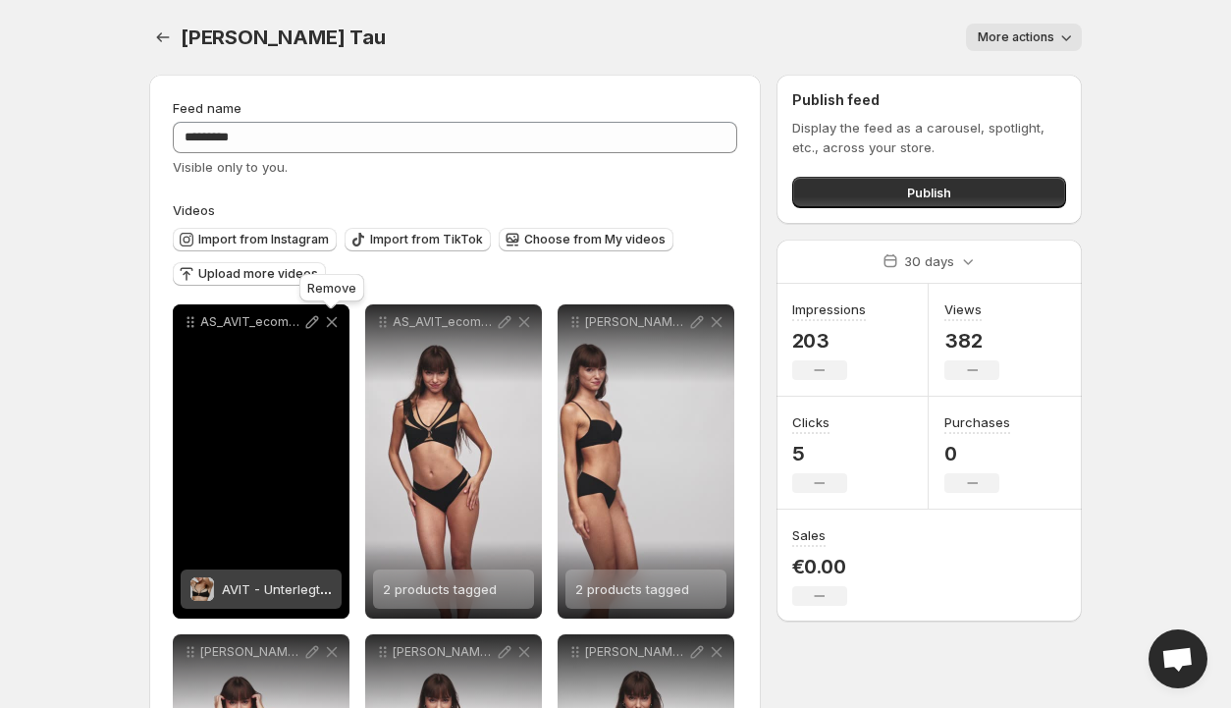
click at [330, 319] on icon at bounding box center [332, 322] width 20 height 20
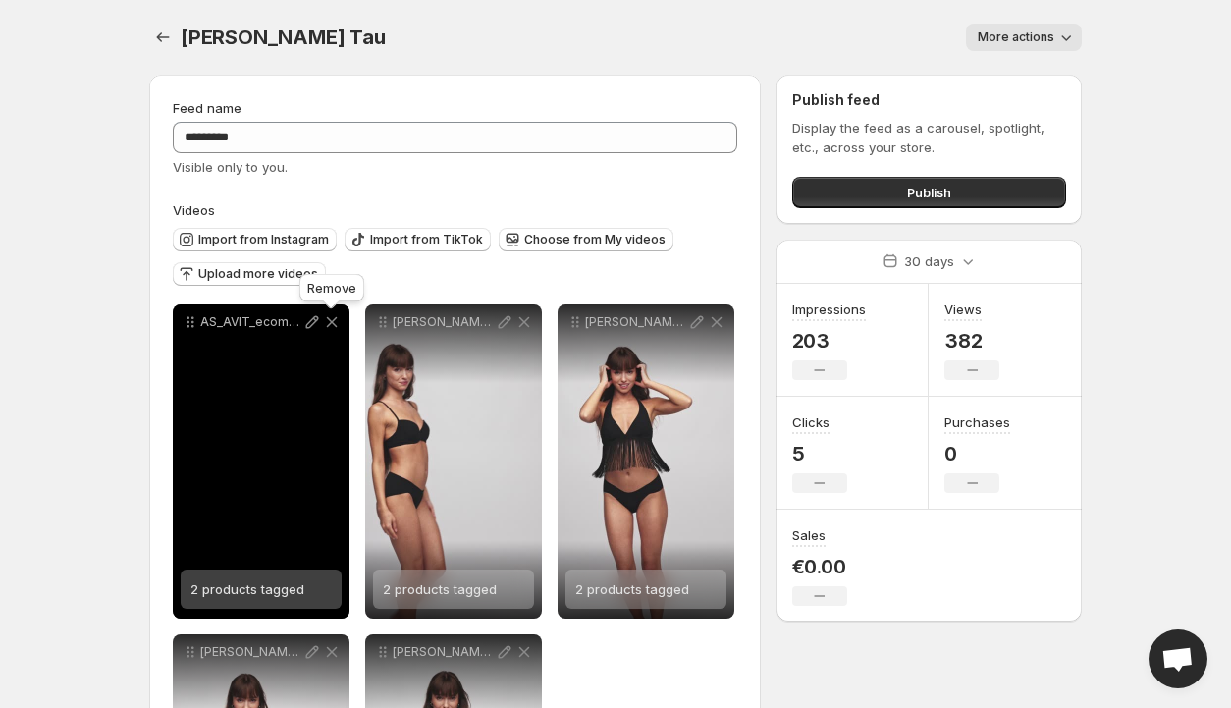
click at [330, 319] on icon at bounding box center [332, 322] width 20 height 20
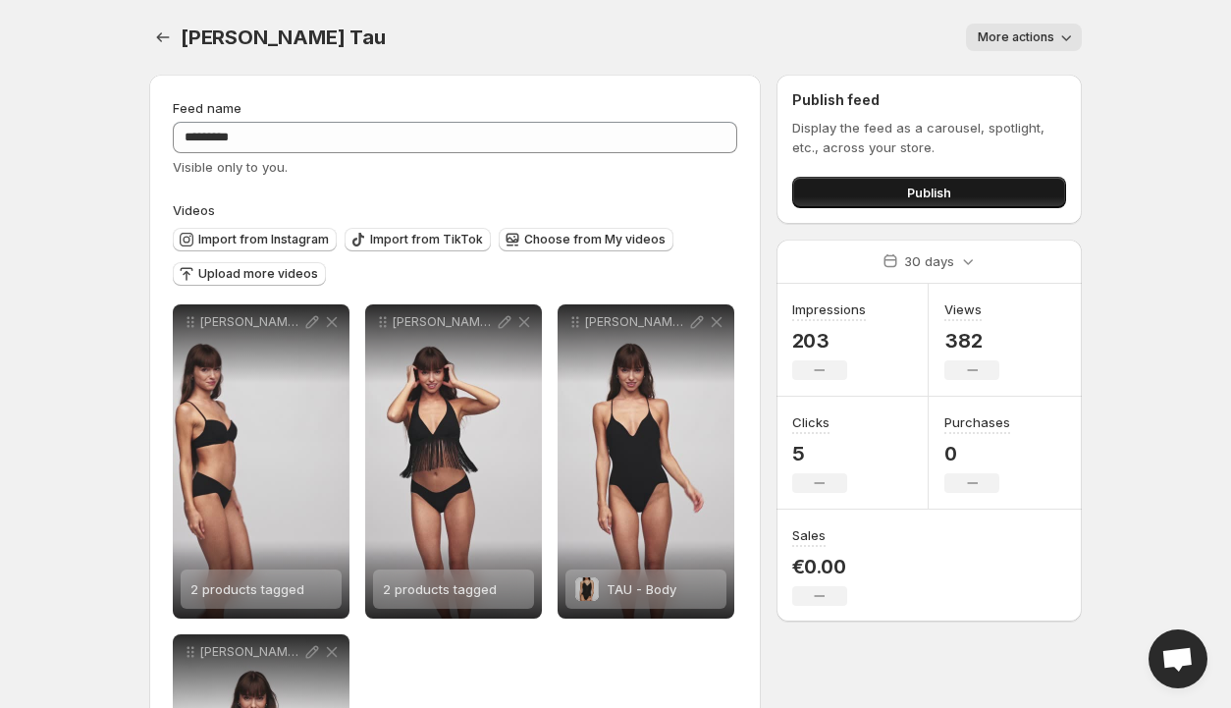
click at [936, 191] on span "Publish" at bounding box center [929, 193] width 44 height 20
click at [1058, 38] on icon "button" at bounding box center [1066, 37] width 20 height 20
click at [170, 36] on icon "Settings" at bounding box center [163, 37] width 20 height 20
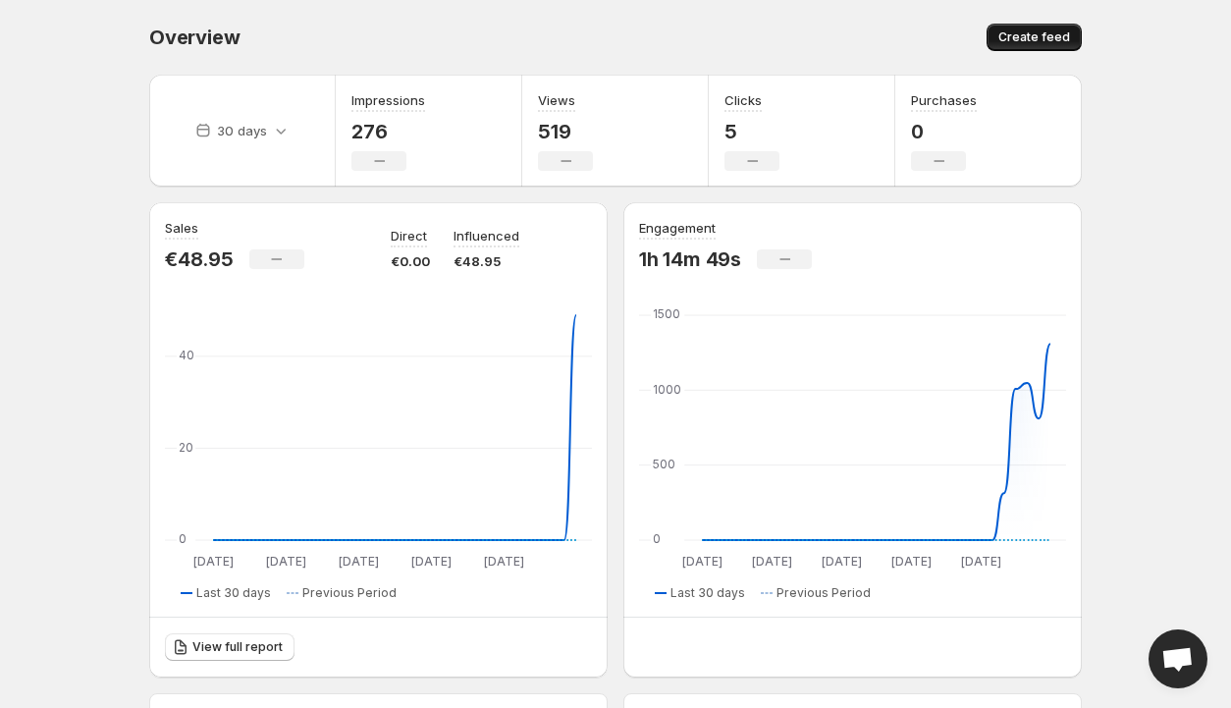
click at [1047, 35] on span "Create feed" at bounding box center [1034, 37] width 72 height 16
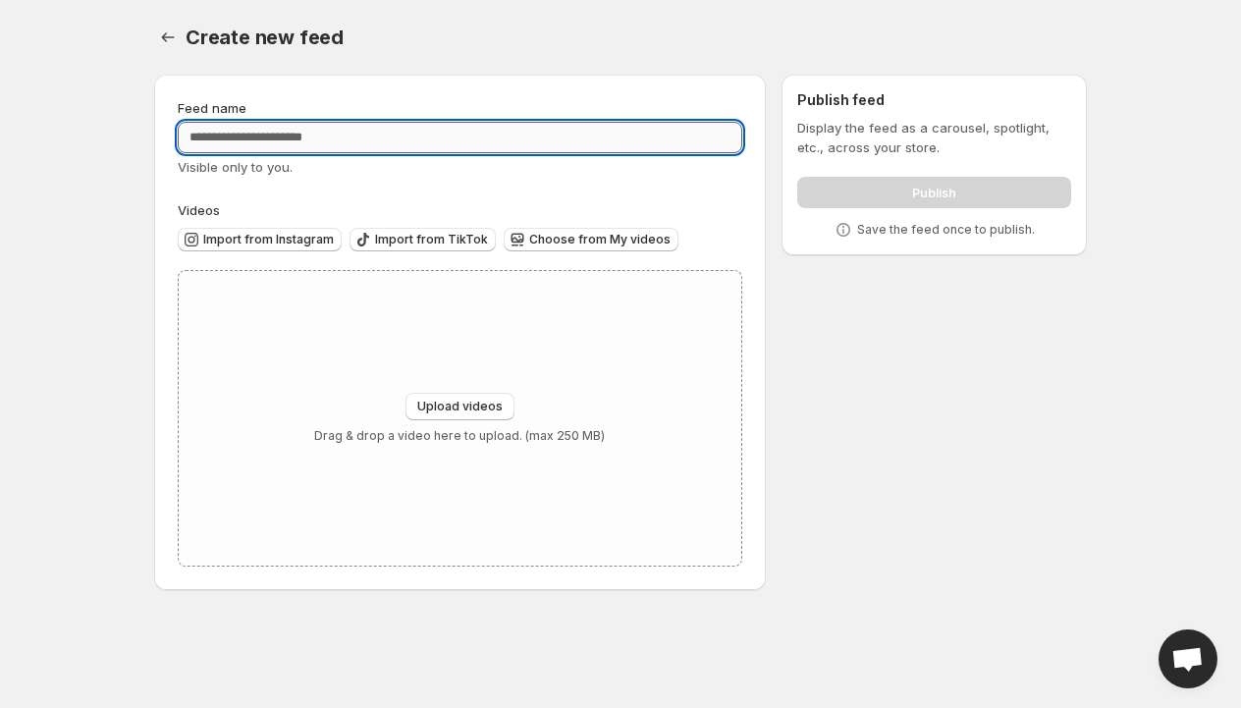
click at [360, 140] on input "Feed name" at bounding box center [460, 137] width 564 height 31
type input "**********"
click at [634, 239] on span "Choose from My videos" at bounding box center [599, 240] width 141 height 16
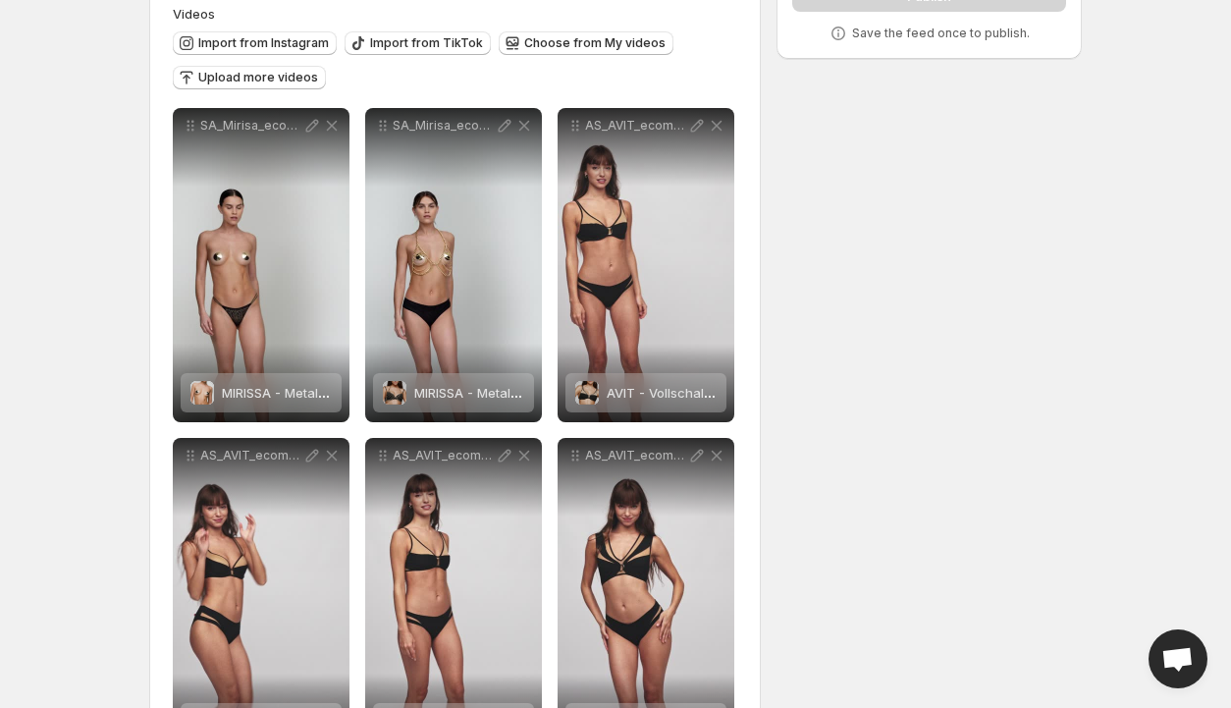
scroll to position [288, 0]
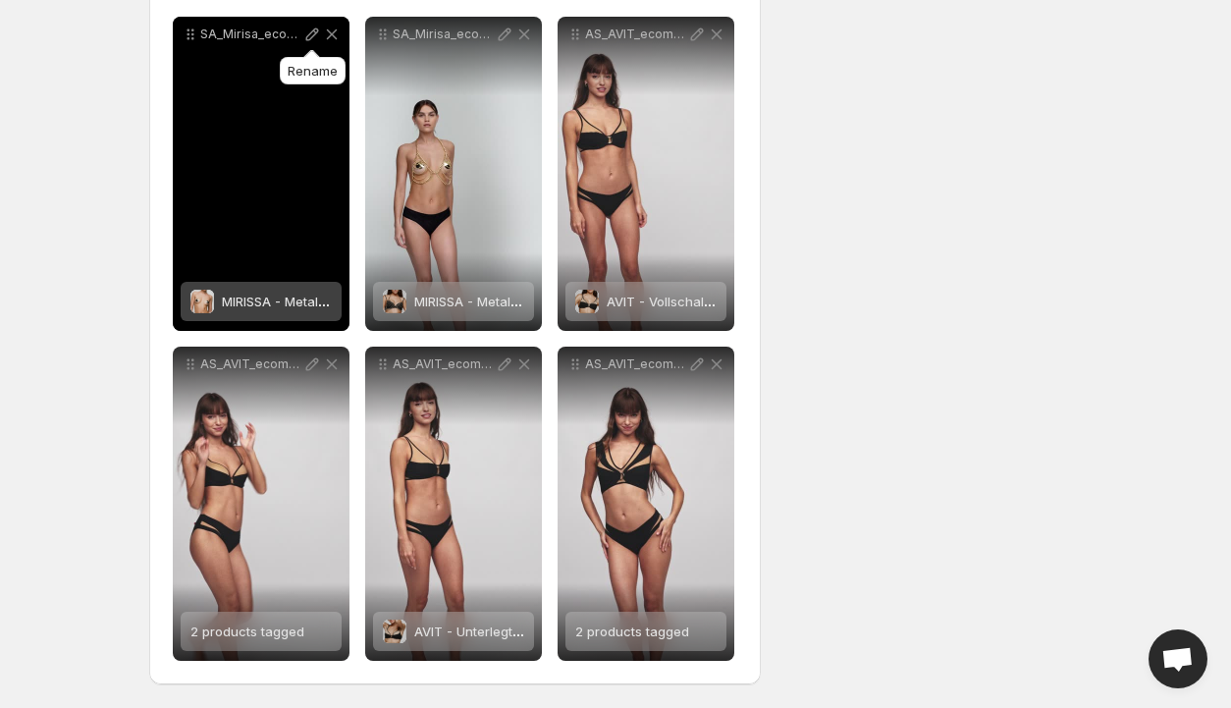
click at [314, 35] on icon at bounding box center [312, 34] width 13 height 13
click at [275, 191] on div "SA_Mirisa_ecom_3500987_GOL_AW25_2" at bounding box center [261, 174] width 177 height 314
click at [259, 140] on div "SA_Mirisa_ecom_3500987_GOL_AW25_2" at bounding box center [261, 174] width 177 height 314
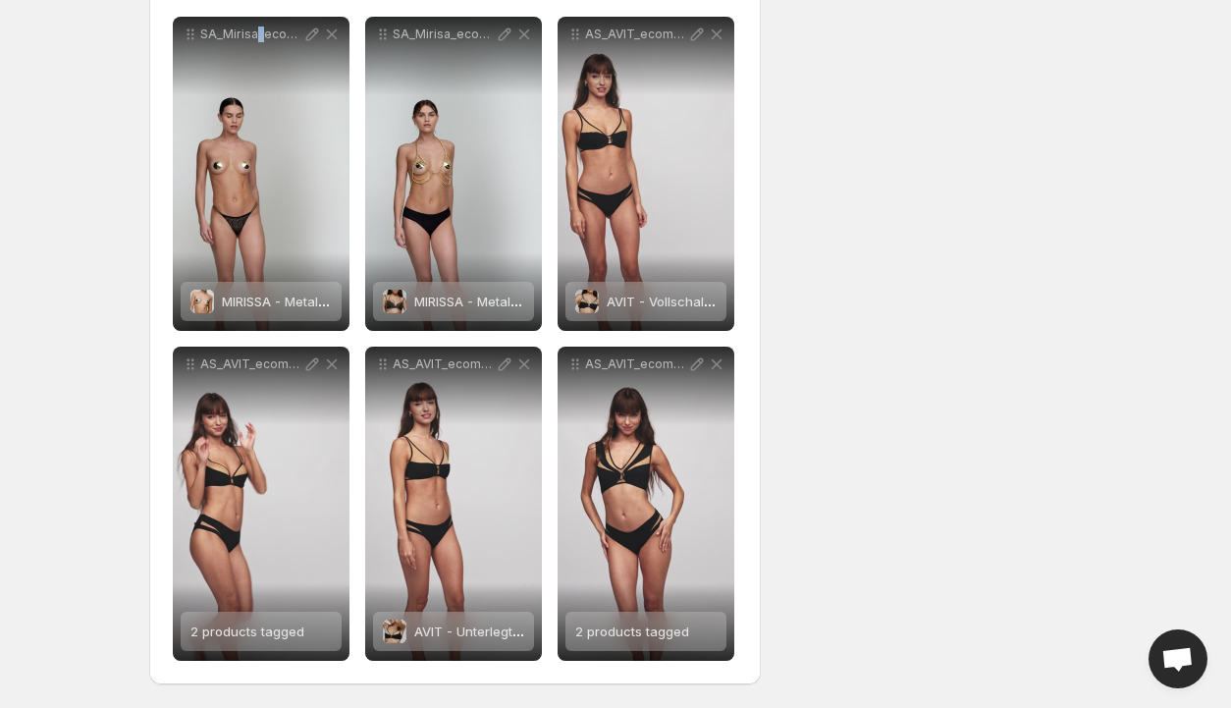
scroll to position [0, 0]
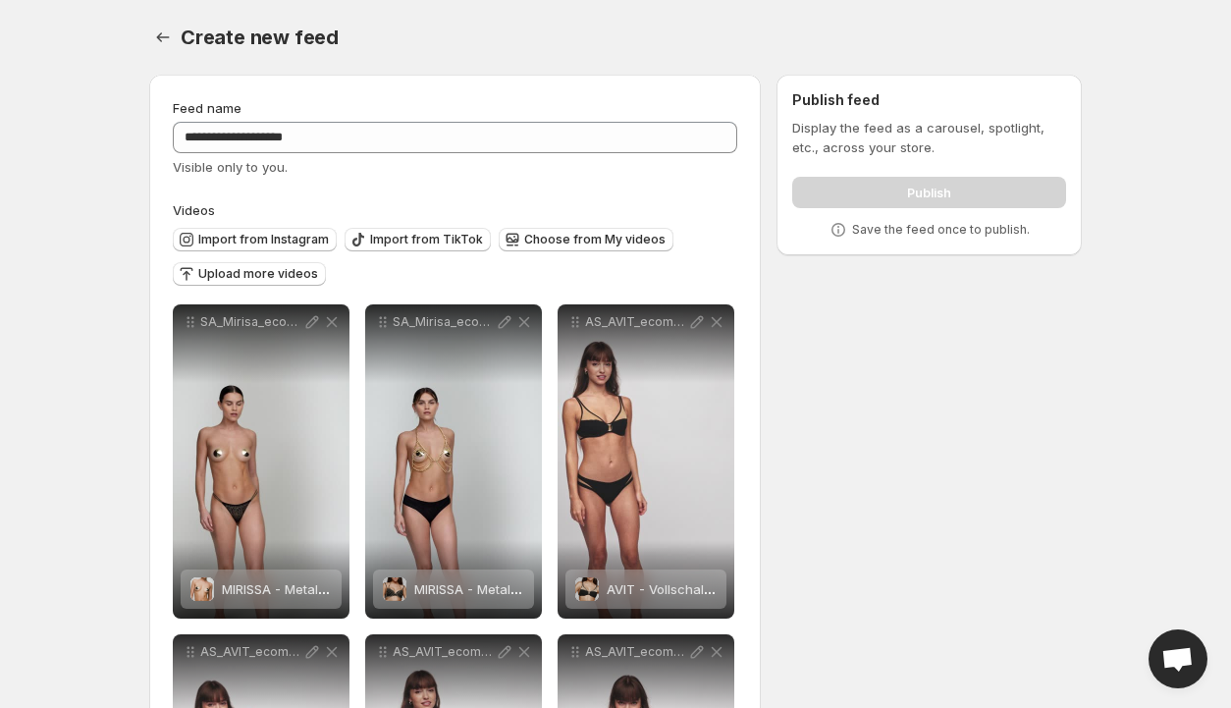
click at [931, 190] on div "Publish" at bounding box center [929, 188] width 274 height 39
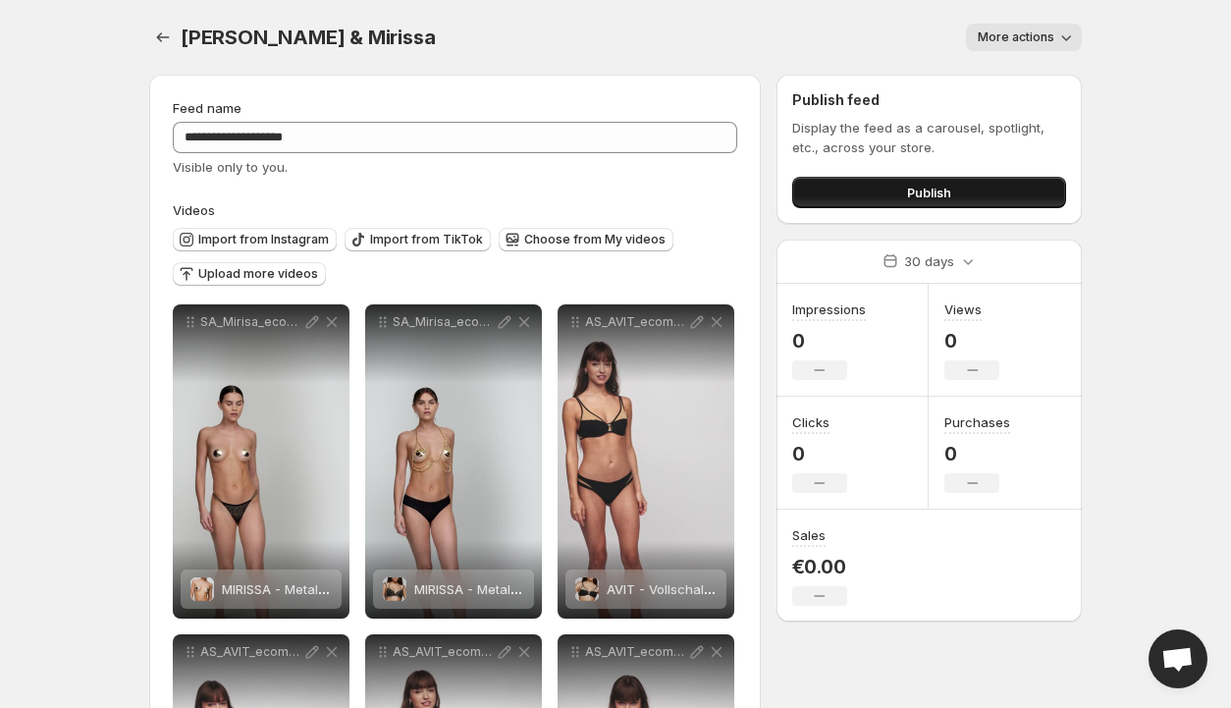
click at [913, 190] on span "Publish" at bounding box center [929, 193] width 44 height 20
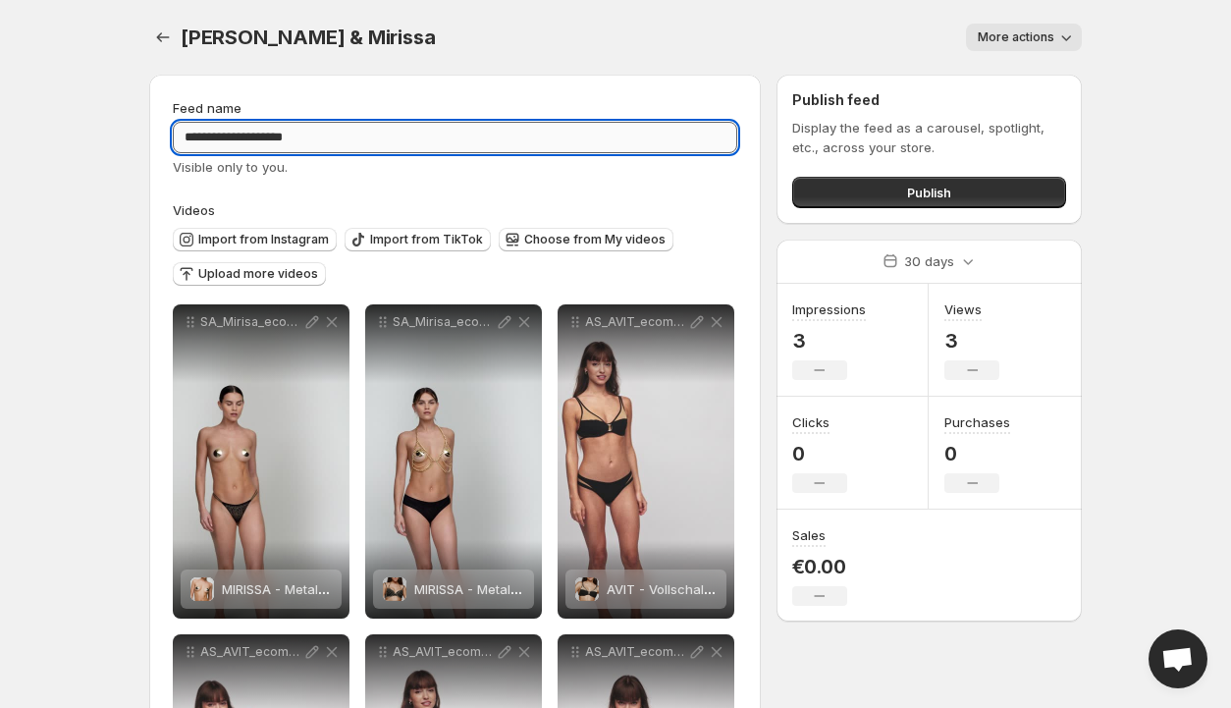
click at [340, 138] on input "**********" at bounding box center [455, 137] width 564 height 31
type input "*****"
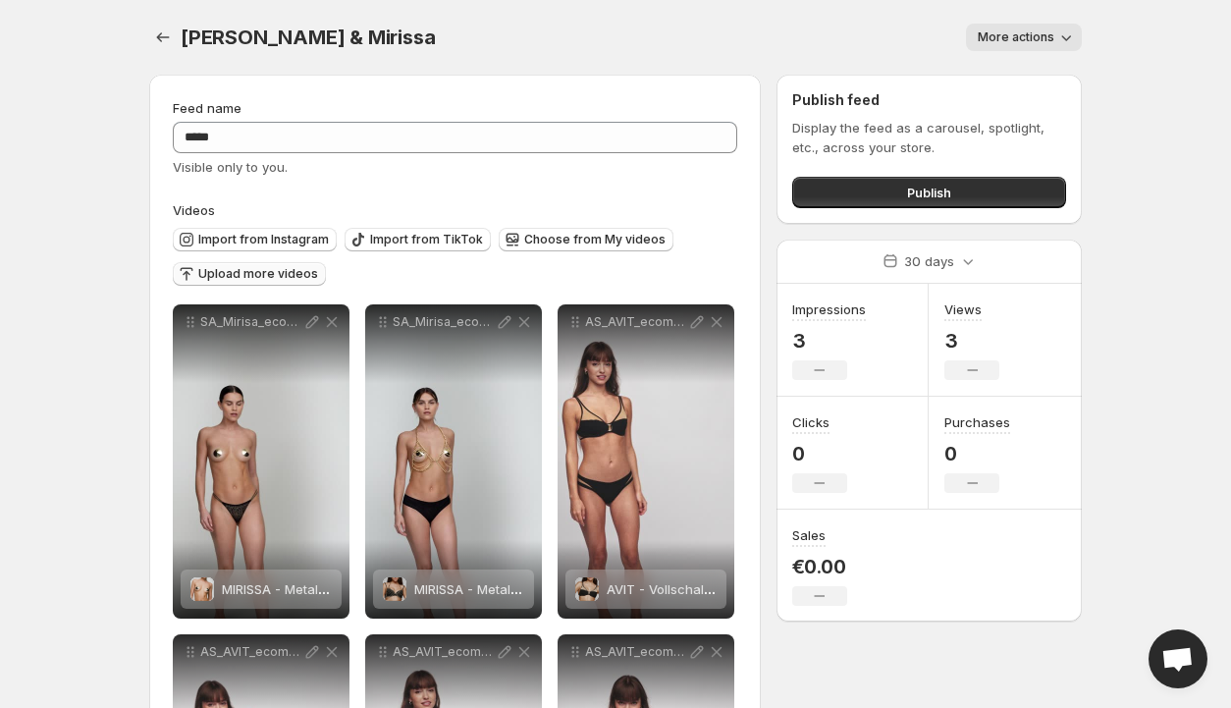
click at [243, 274] on span "Upload more videos" at bounding box center [258, 274] width 120 height 16
click at [566, 237] on span "Choose from My videos" at bounding box center [594, 240] width 141 height 16
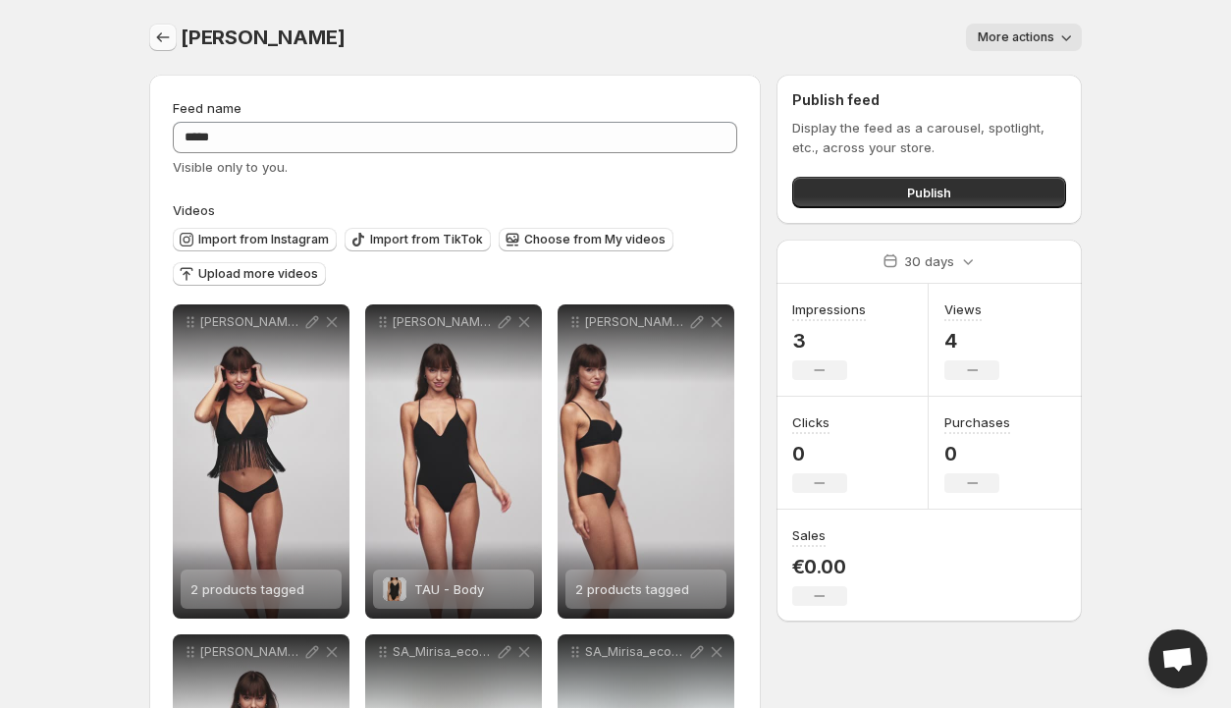
click at [163, 38] on icon "Settings" at bounding box center [163, 37] width 20 height 20
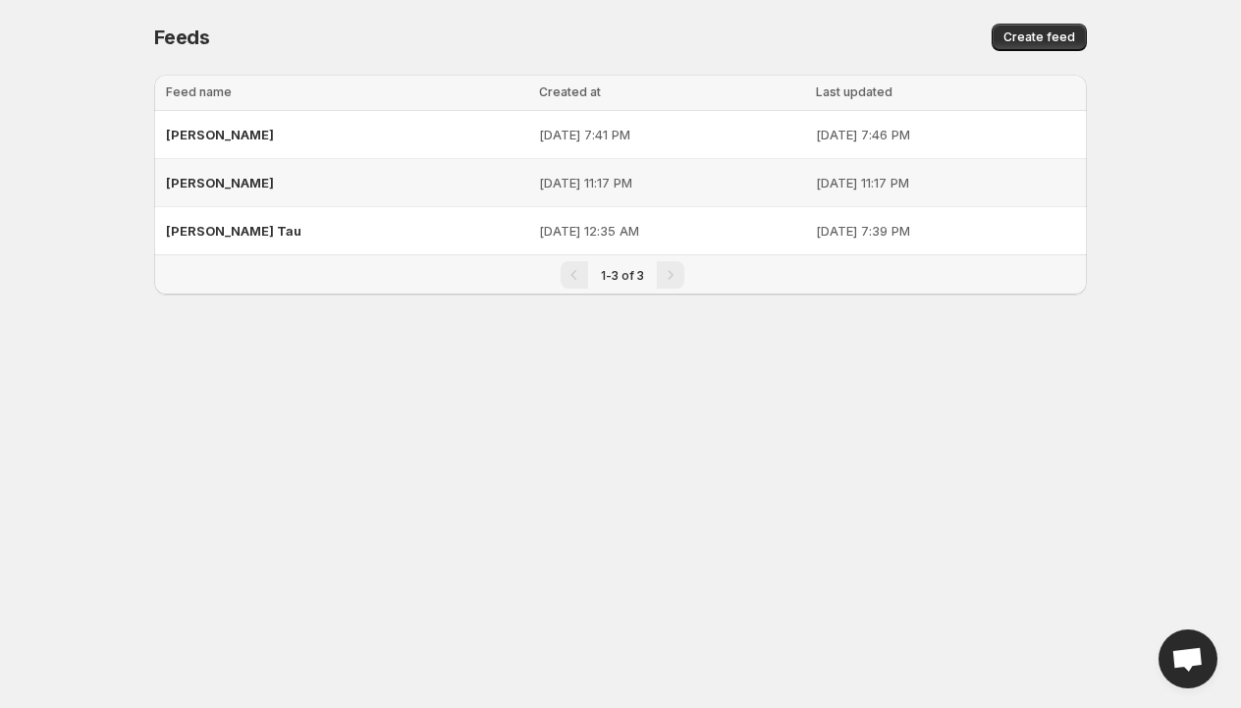
click at [295, 187] on div "[PERSON_NAME]" at bounding box center [346, 182] width 361 height 35
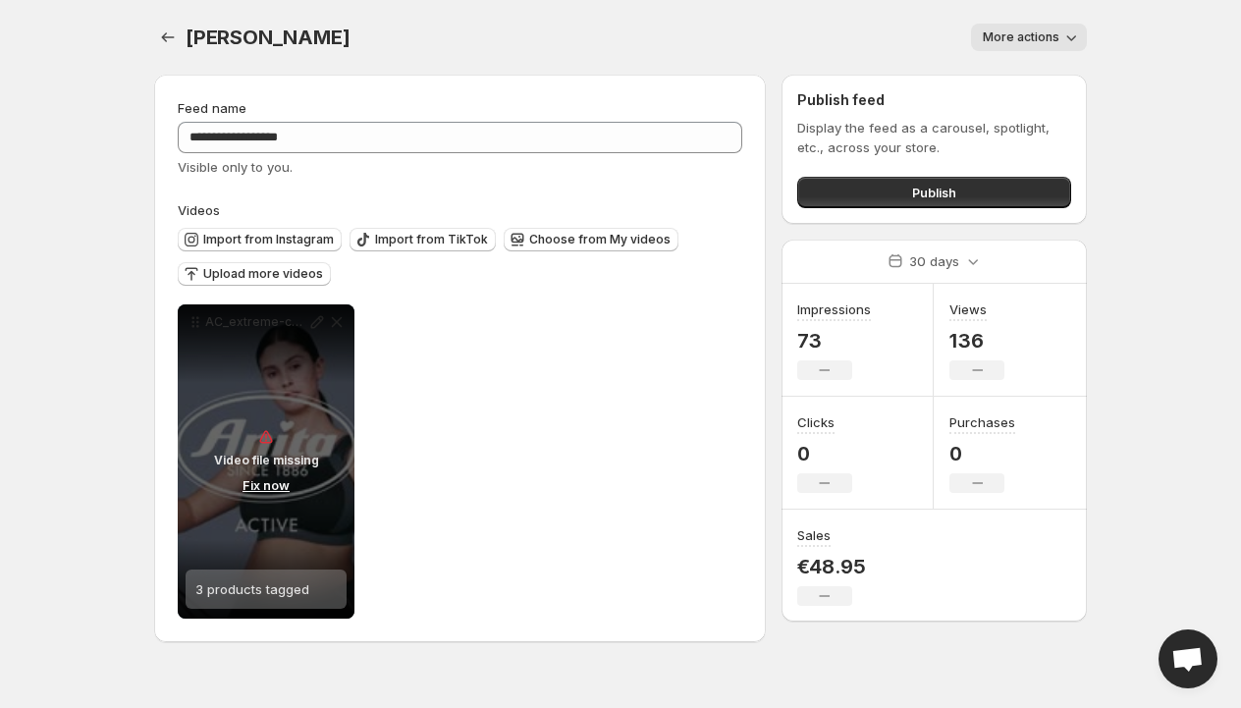
click at [1073, 37] on icon "button" at bounding box center [1071, 37] width 20 height 20
click at [995, 77] on span "Delete" at bounding box center [1004, 79] width 39 height 16
